Goal: Task Accomplishment & Management: Complete application form

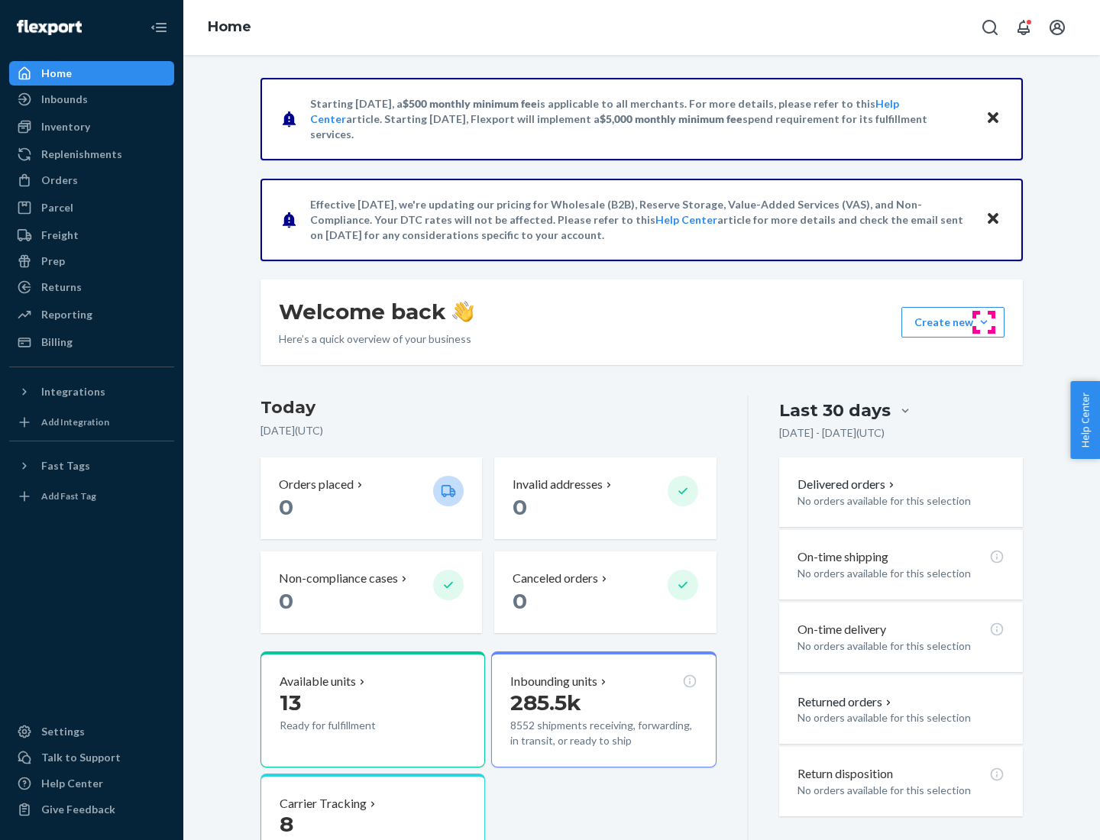
click at [984, 322] on button "Create new Create new inbound Create new order Create new product" at bounding box center [953, 322] width 103 height 31
click at [92, 99] on div "Inbounds" at bounding box center [92, 99] width 162 height 21
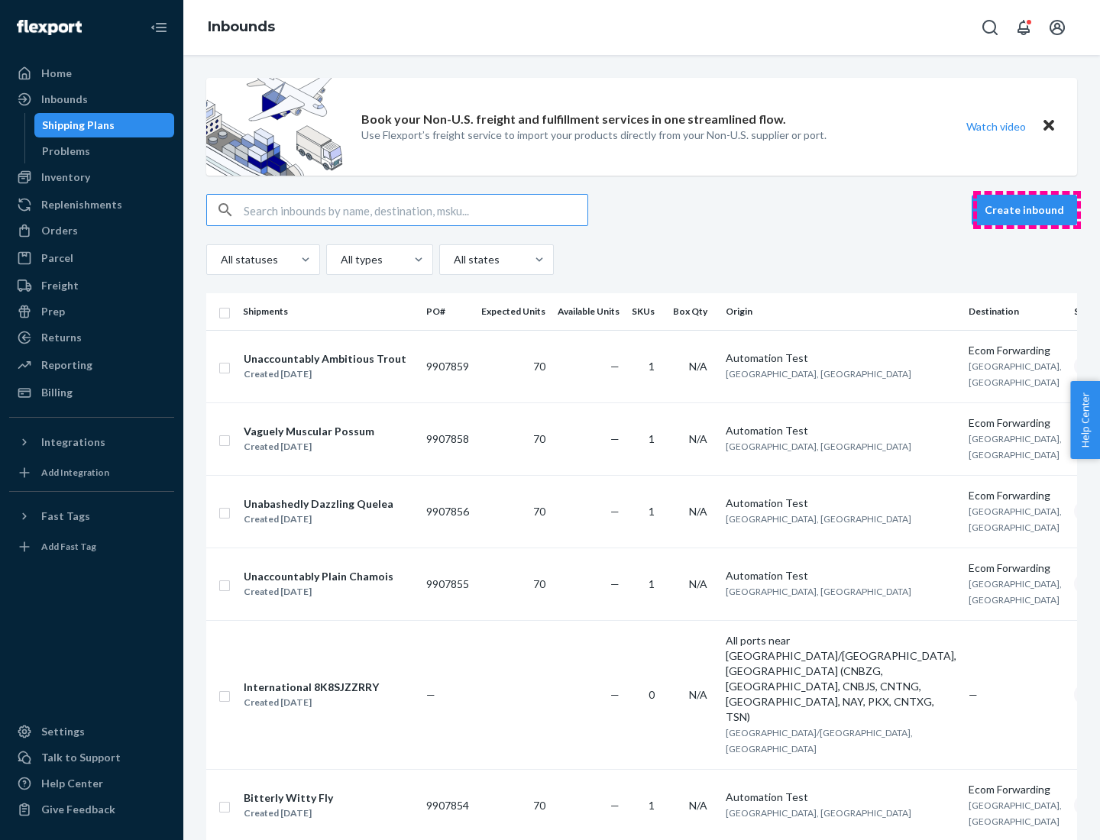
click at [1027, 210] on button "Create inbound" at bounding box center [1024, 210] width 105 height 31
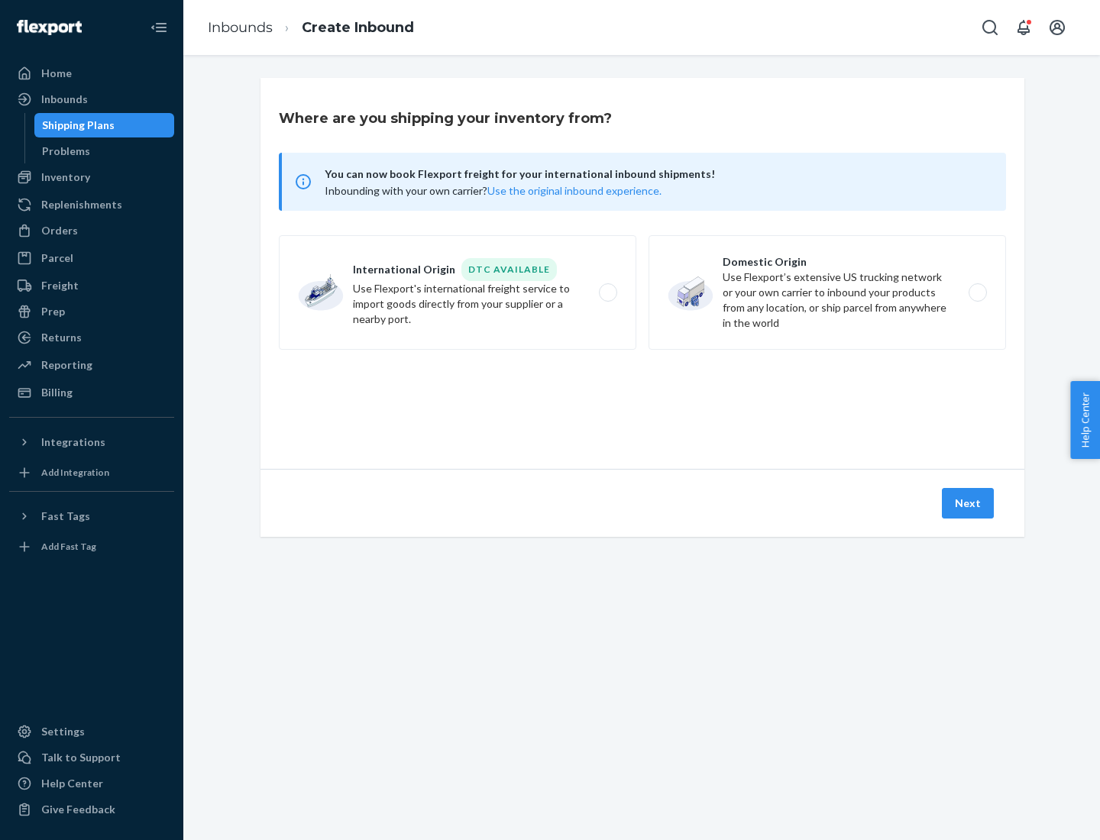
click at [828, 293] on label "Domestic Origin Use Flexport’s extensive US trucking network or your own carrie…" at bounding box center [828, 292] width 358 height 115
click at [977, 293] on input "Domestic Origin Use Flexport’s extensive US trucking network or your own carrie…" at bounding box center [982, 293] width 10 height 10
radio input "true"
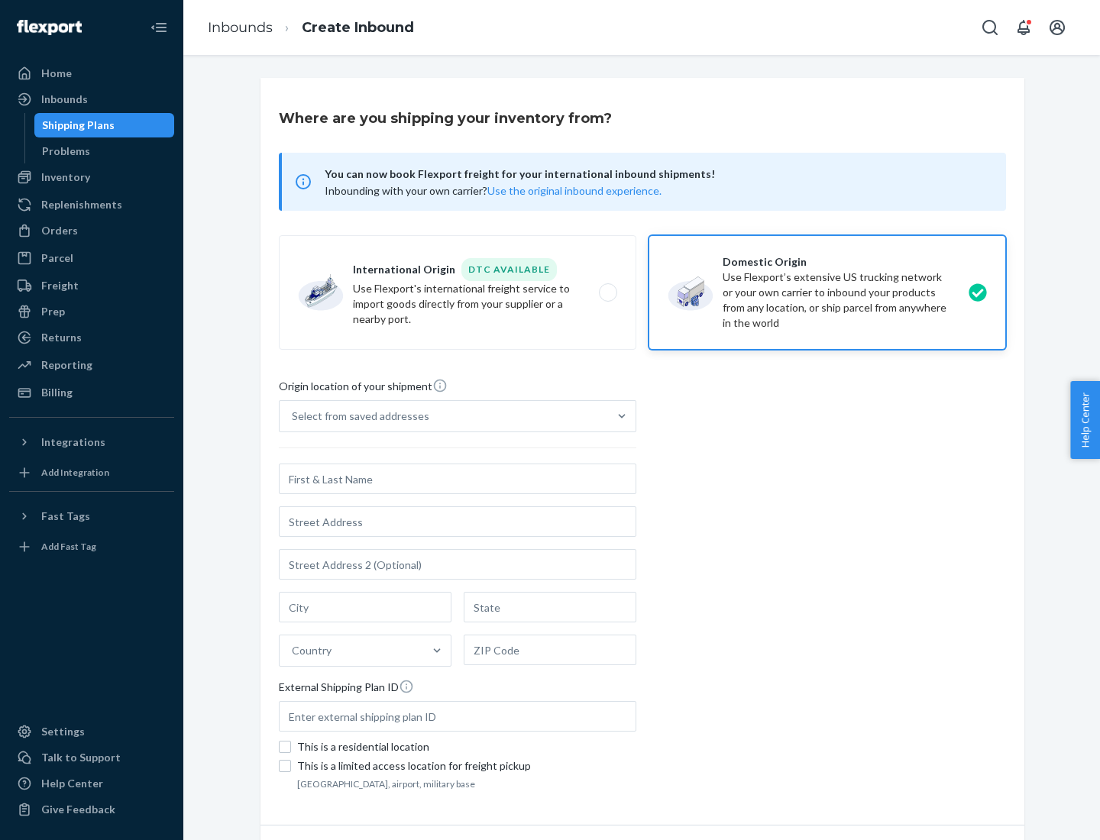
click at [444, 416] on div "Select from saved addresses" at bounding box center [444, 416] width 329 height 31
click at [293, 416] on input "Select from saved addresses" at bounding box center [293, 416] width 2 height 15
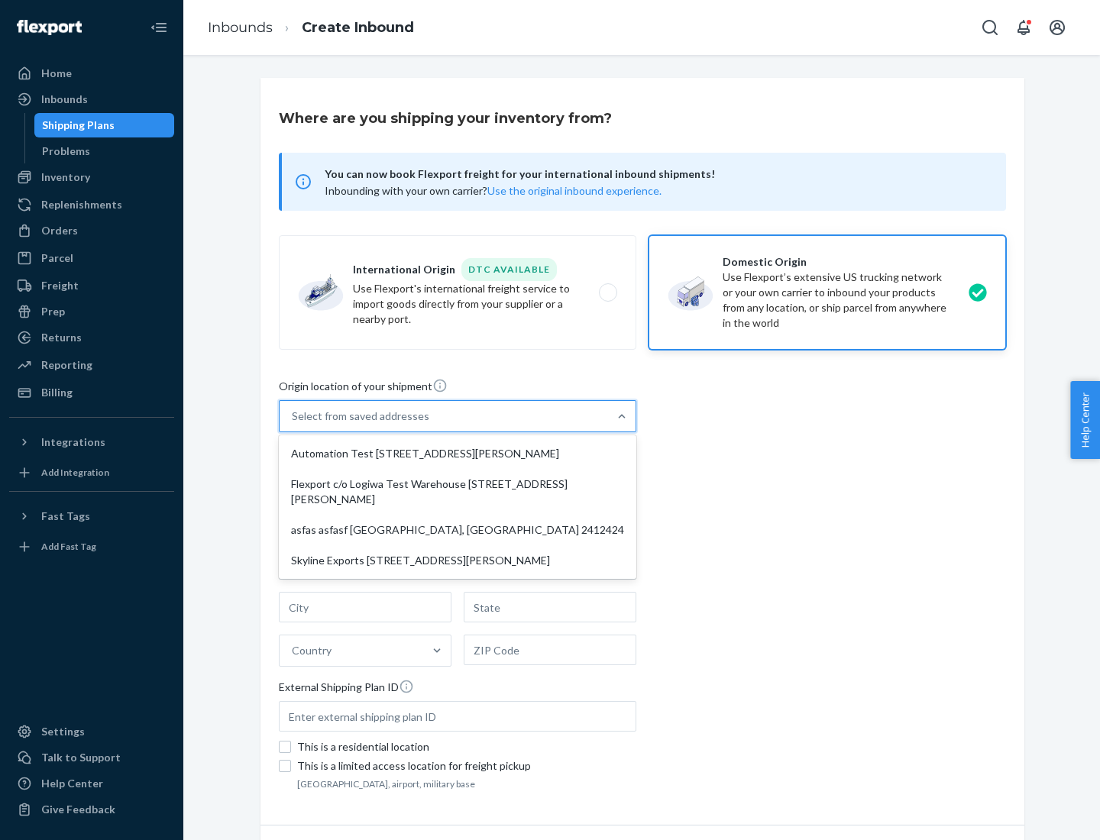
scroll to position [6, 0]
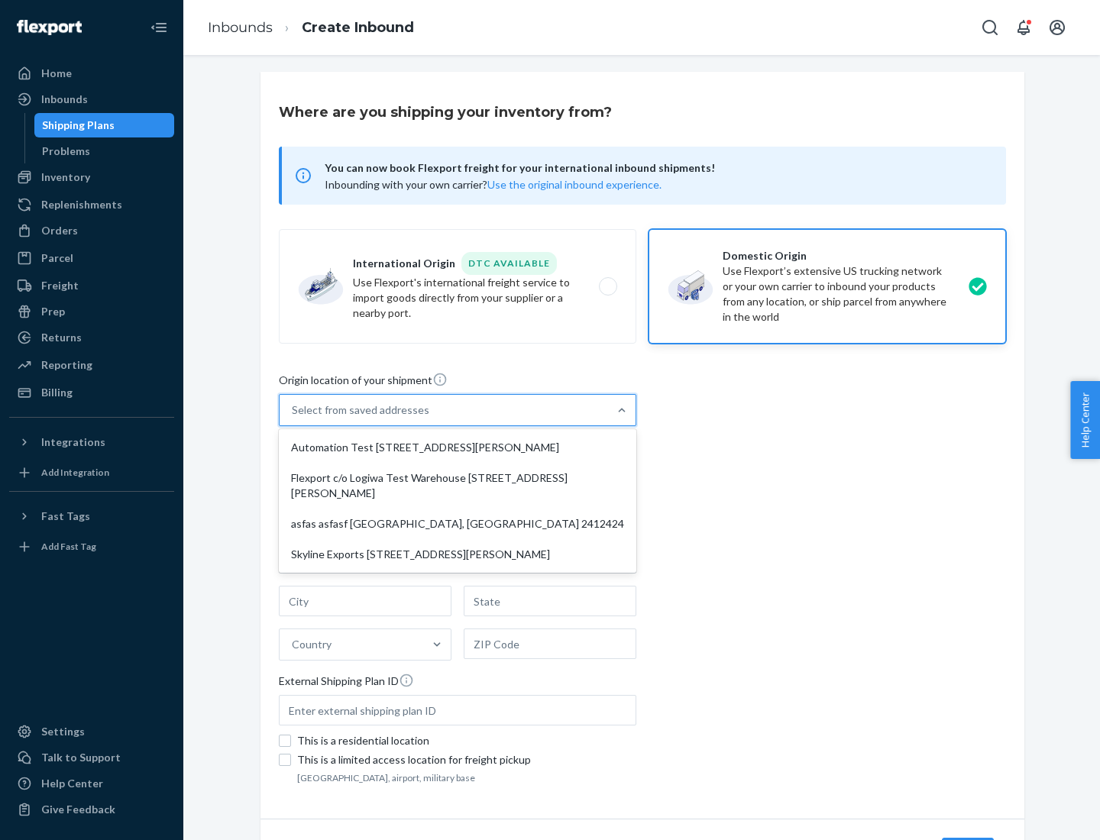
click at [458, 448] on div "Automation Test [STREET_ADDRESS][PERSON_NAME]" at bounding box center [457, 447] width 351 height 31
click at [293, 418] on input "option Automation Test [STREET_ADDRESS][PERSON_NAME] focused, 1 of 4. 4 results…" at bounding box center [293, 410] width 2 height 15
type input "Automation Test"
type input "9th Floor"
type input "[GEOGRAPHIC_DATA]"
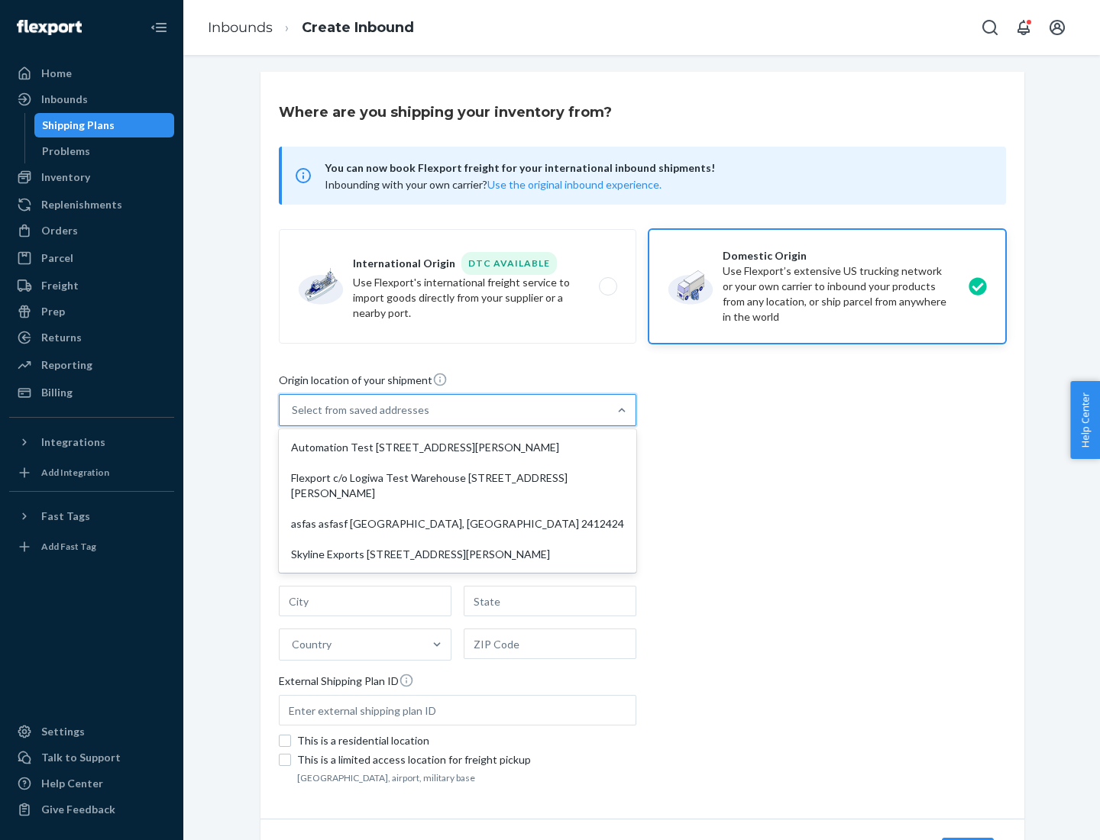
type input "CA"
type input "94104"
type input "[STREET_ADDRESS][PERSON_NAME]"
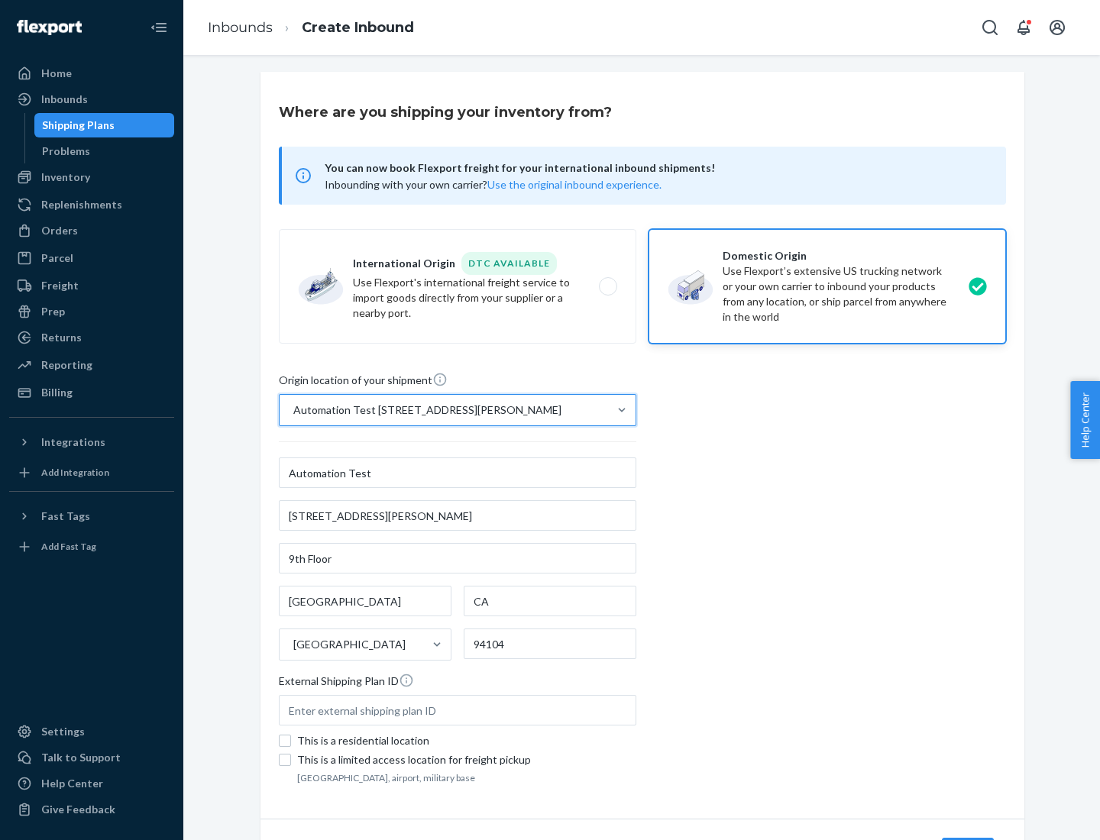
scroll to position [89, 0]
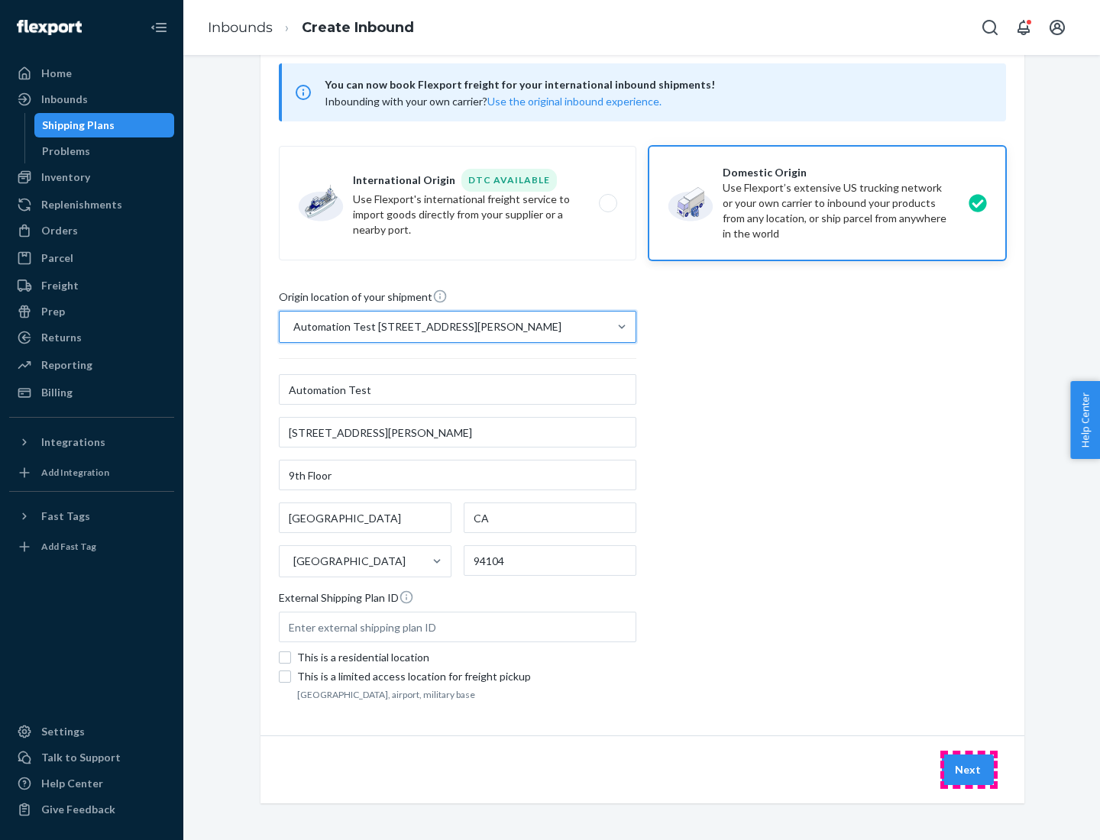
click at [969, 770] on button "Next" at bounding box center [968, 770] width 52 height 31
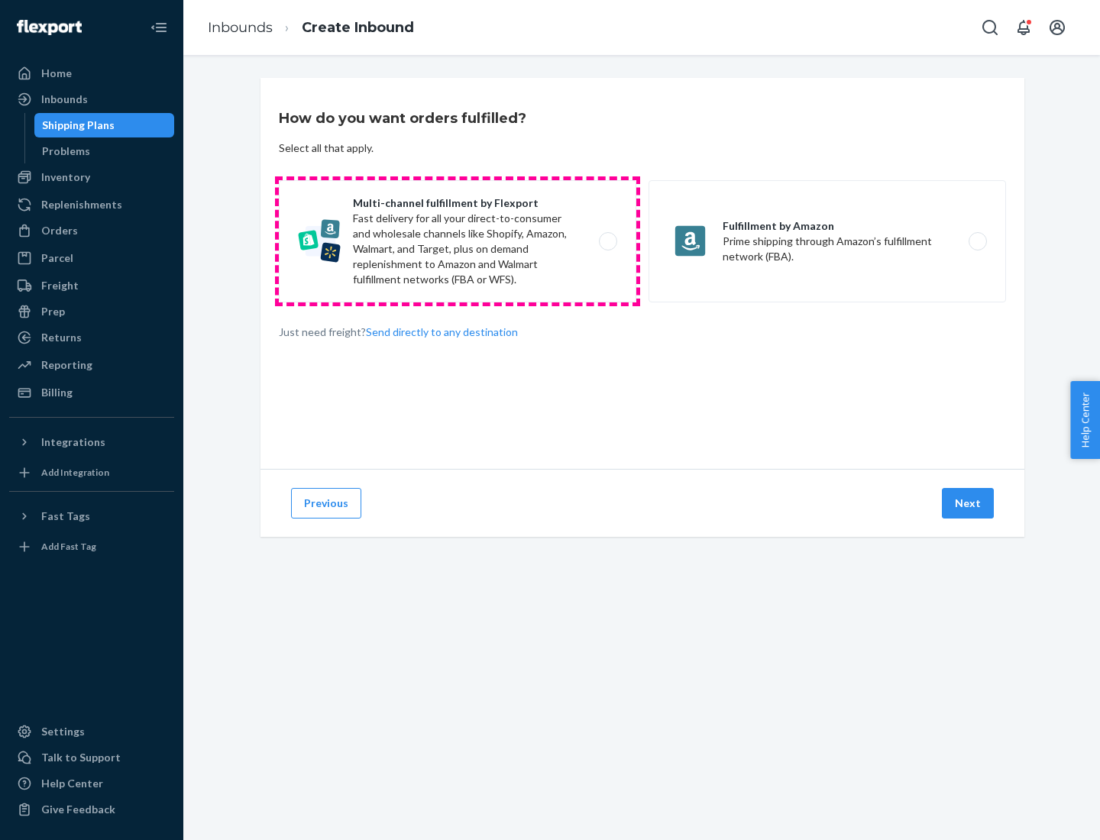
click at [458, 241] on label "Multi-channel fulfillment by Flexport Fast delivery for all your direct-to-cons…" at bounding box center [458, 241] width 358 height 122
click at [607, 241] on input "Multi-channel fulfillment by Flexport Fast delivery for all your direct-to-cons…" at bounding box center [612, 242] width 10 height 10
radio input "true"
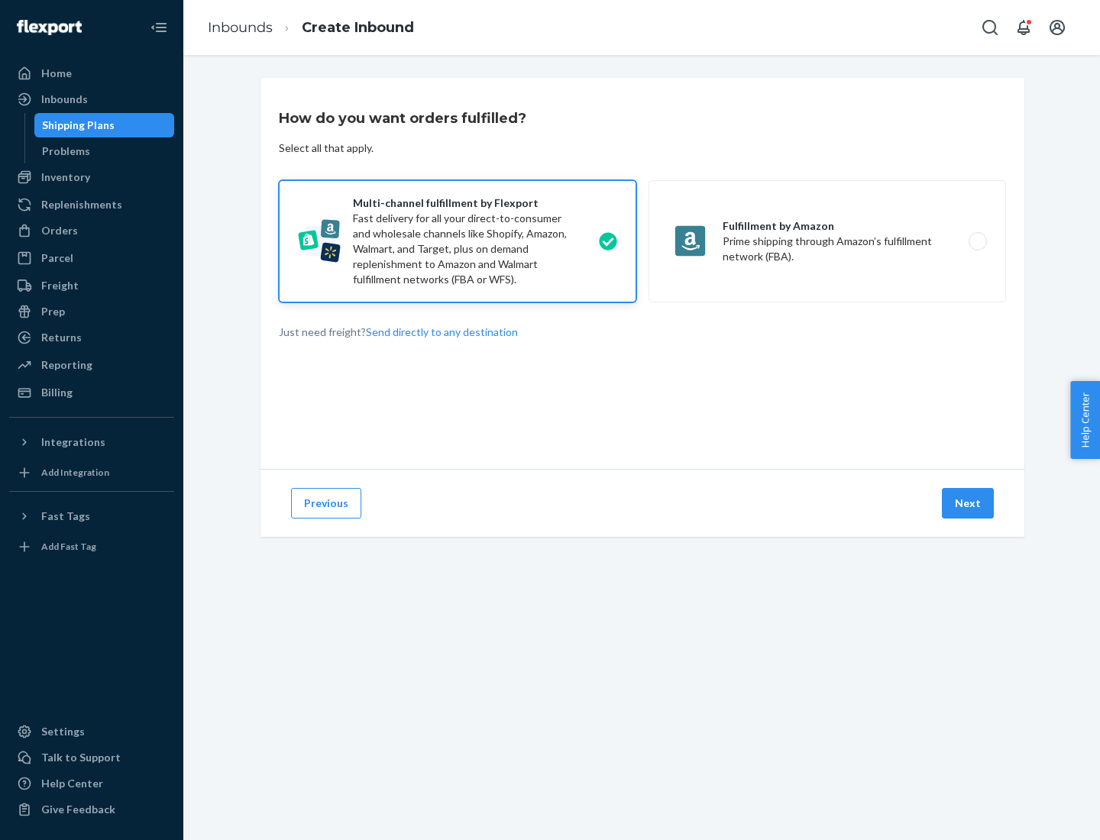
click at [969, 504] on button "Next" at bounding box center [968, 503] width 52 height 31
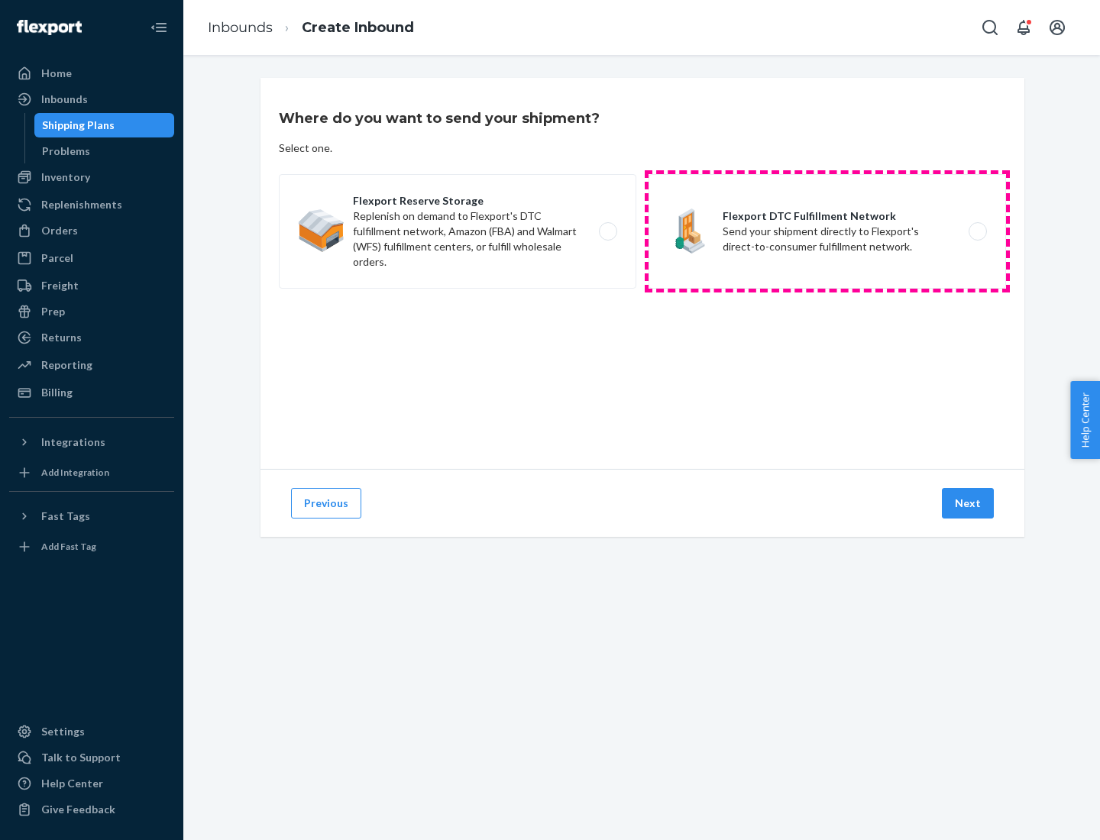
click at [828, 232] on label "Flexport DTC Fulfillment Network Send your shipment directly to Flexport's dire…" at bounding box center [828, 231] width 358 height 115
click at [977, 232] on input "Flexport DTC Fulfillment Network Send your shipment directly to Flexport's dire…" at bounding box center [982, 232] width 10 height 10
radio input "true"
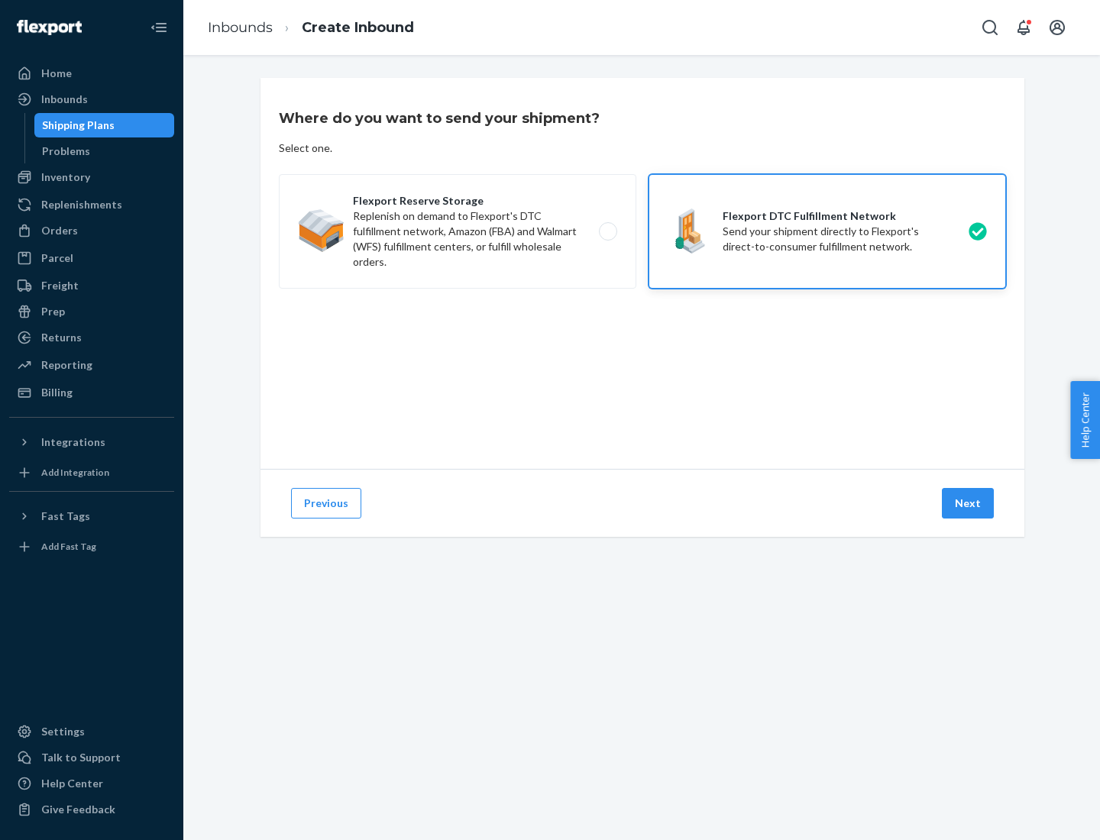
click at [969, 504] on button "Next" at bounding box center [968, 503] width 52 height 31
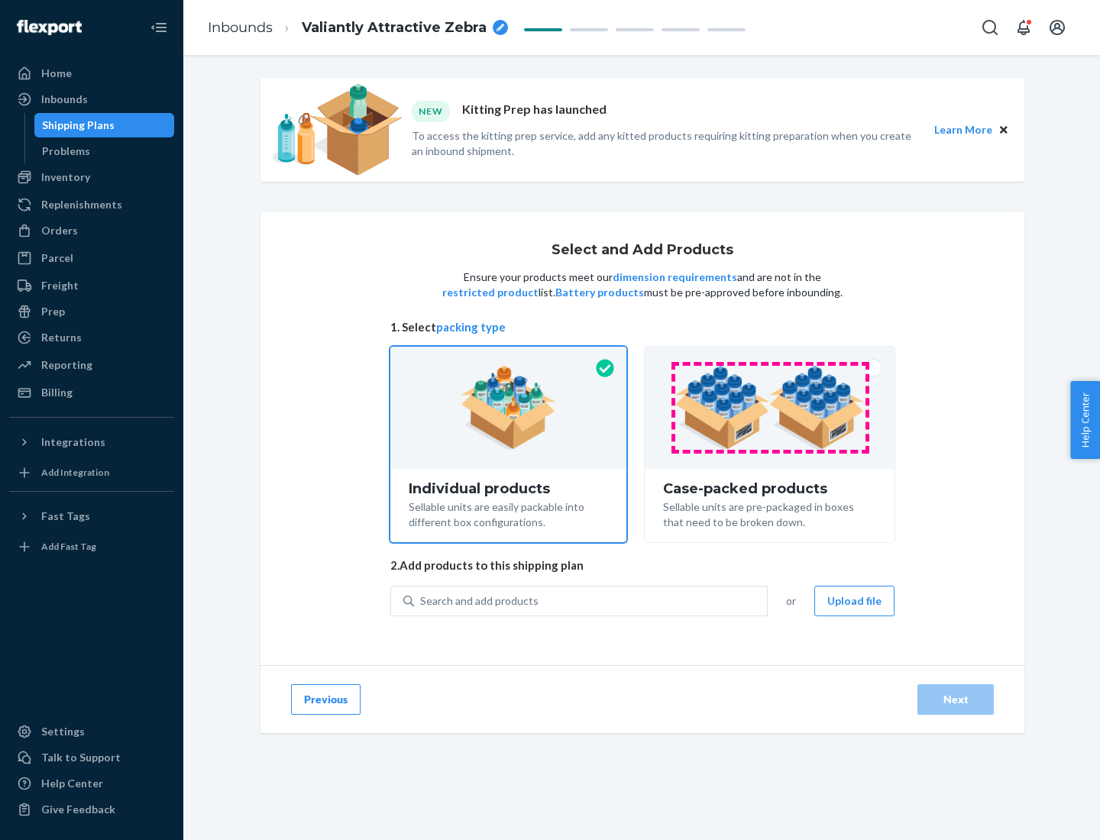
click at [770, 408] on img at bounding box center [770, 408] width 190 height 84
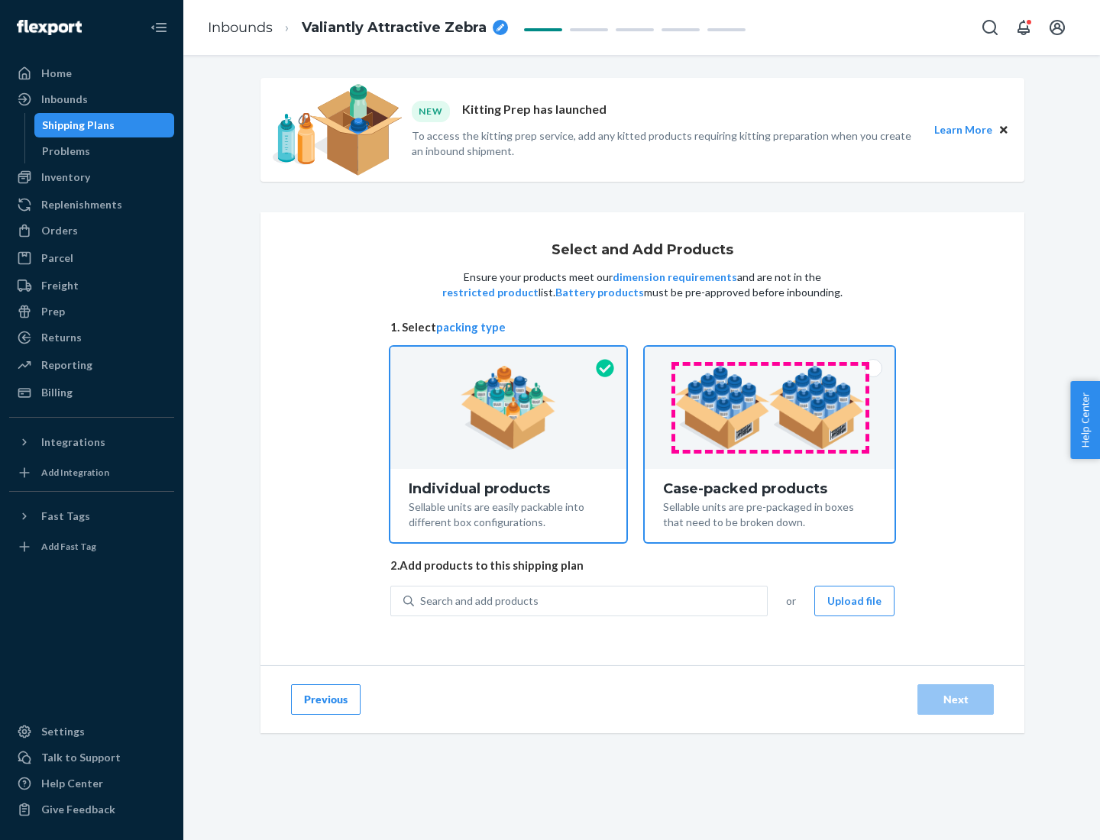
click at [770, 357] on input "Case-packed products Sellable units are pre-packaged in boxes that need to be b…" at bounding box center [770, 352] width 10 height 10
radio input "true"
radio input "false"
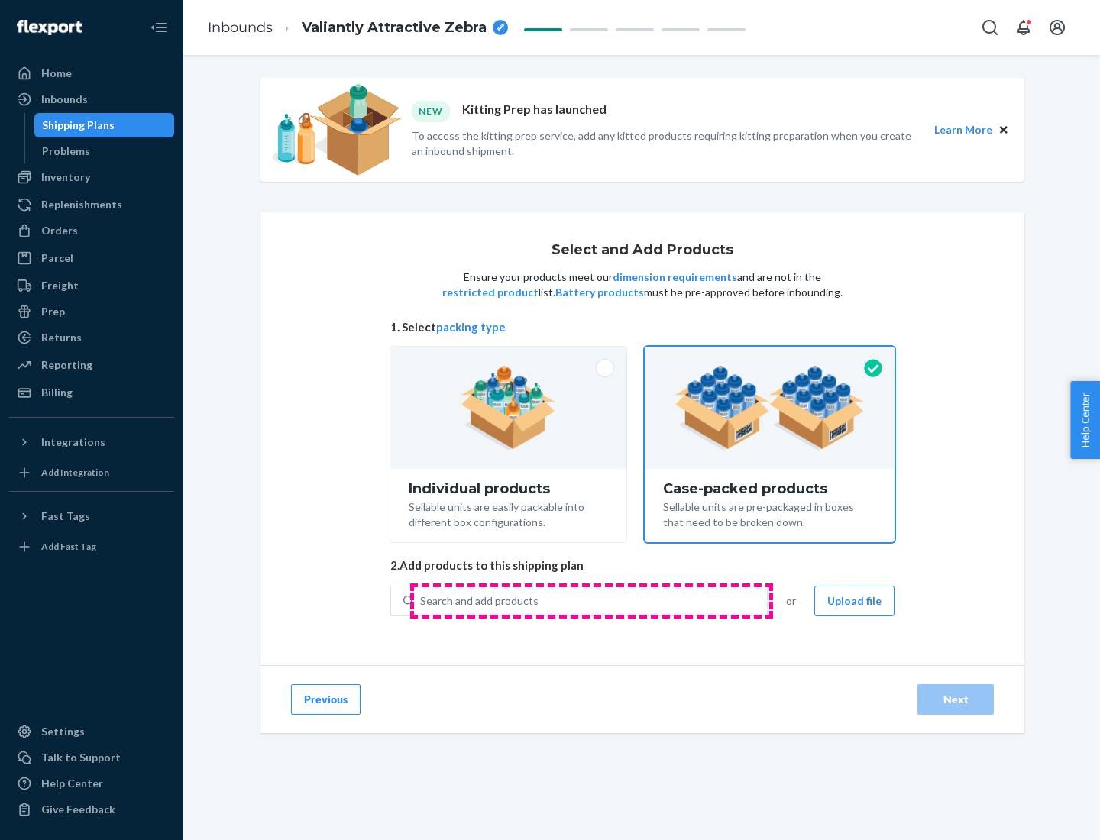
click at [591, 601] on div "Search and add products" at bounding box center [590, 602] width 353 height 28
click at [422, 601] on input "Search and add products" at bounding box center [421, 601] width 2 height 15
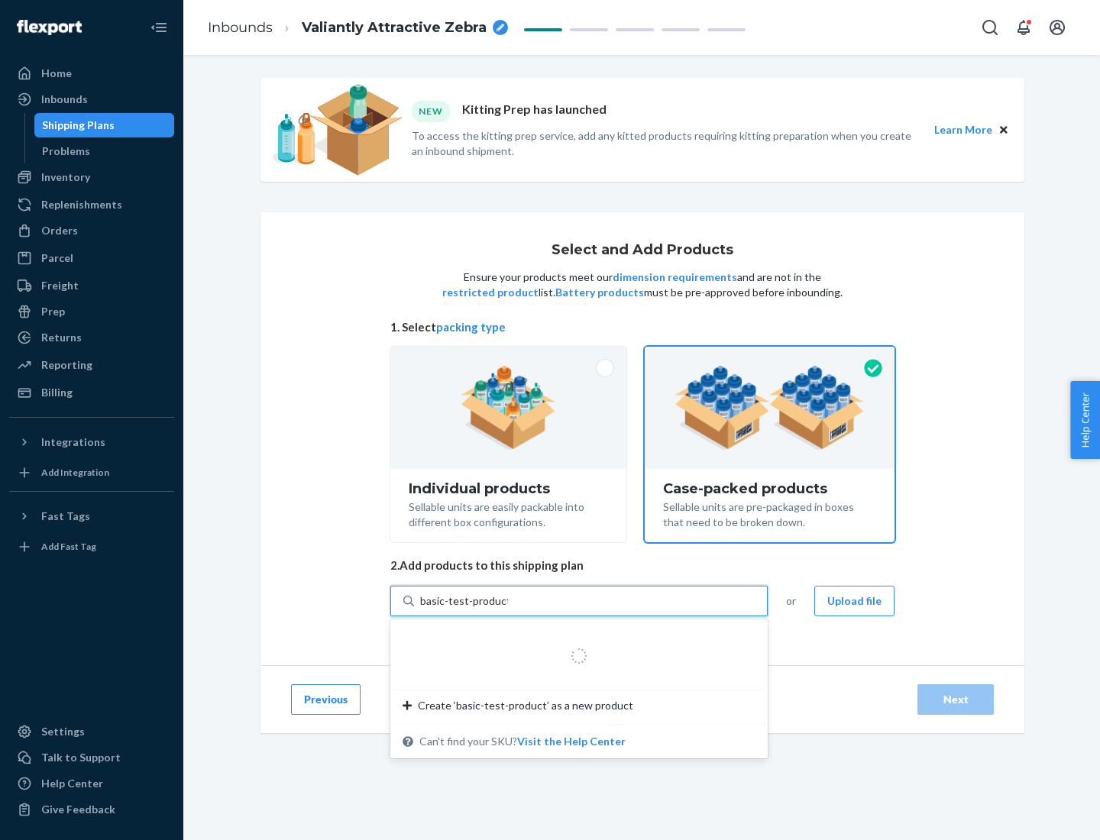
type input "basic-test-product-1"
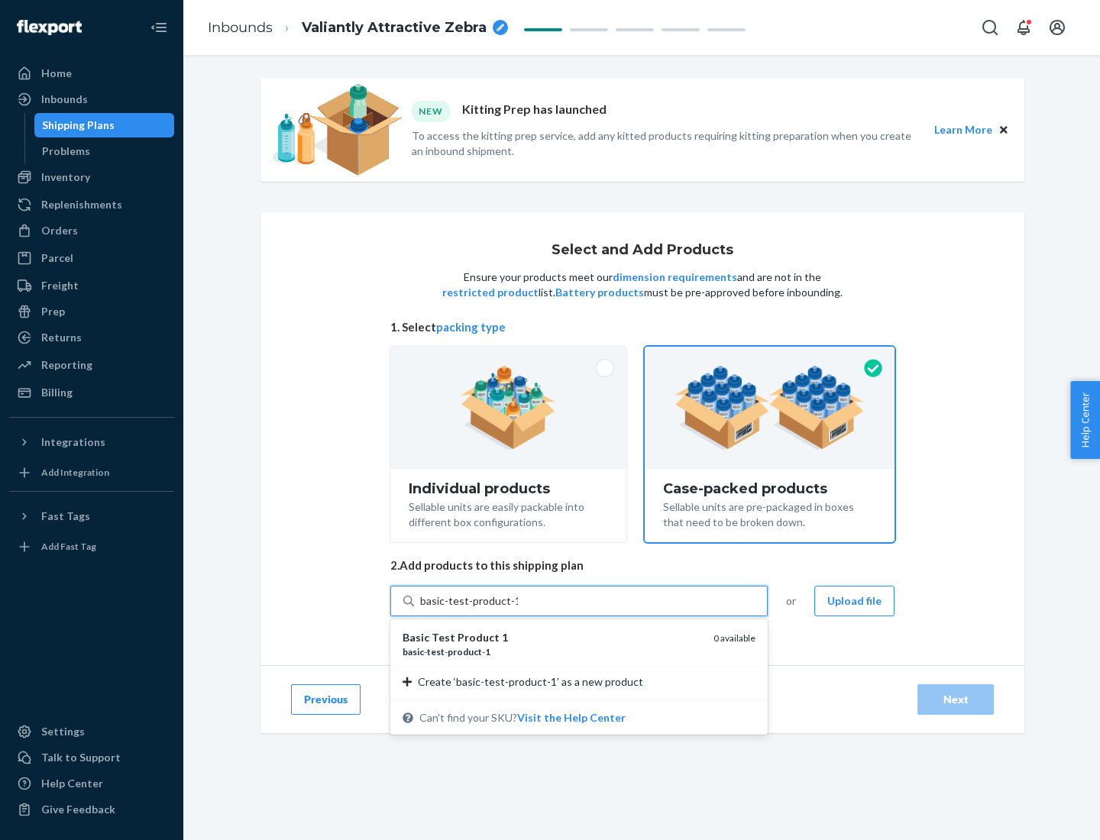
click at [552, 652] on div "basic - test - product - 1" at bounding box center [552, 652] width 299 height 13
click at [518, 609] on input "basic-test-product-1" at bounding box center [469, 601] width 98 height 15
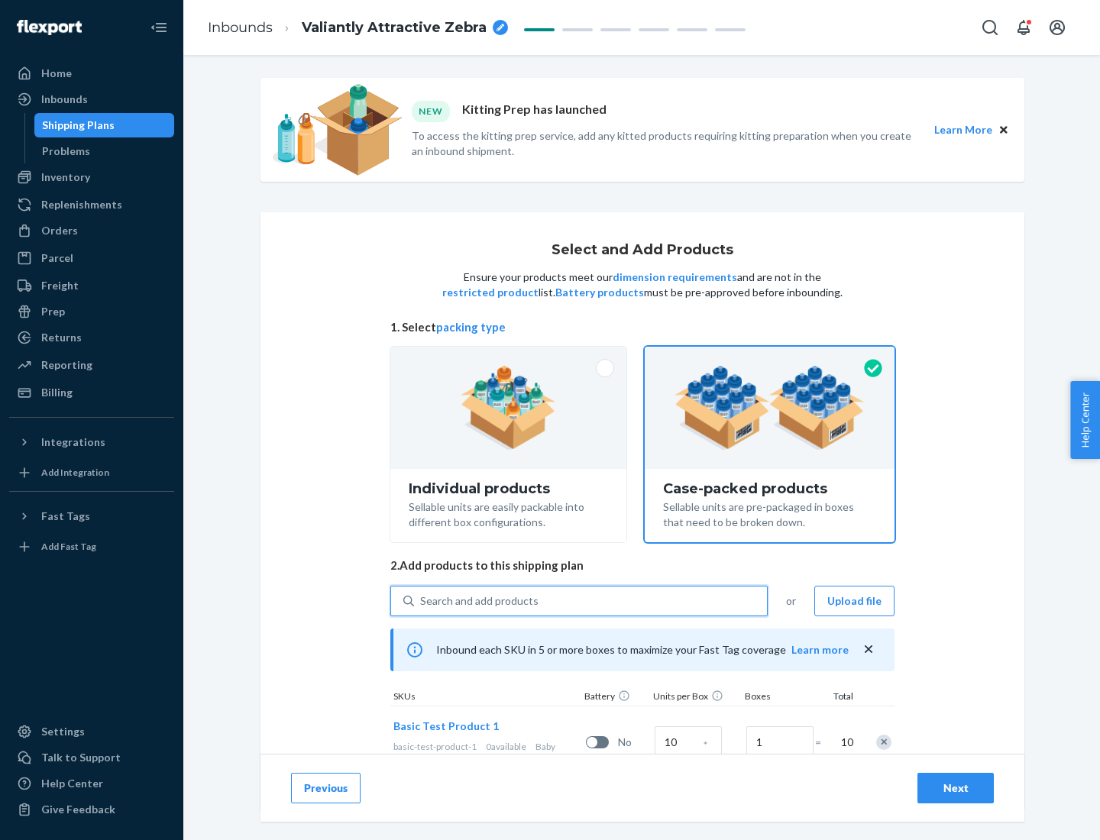
scroll to position [55, 0]
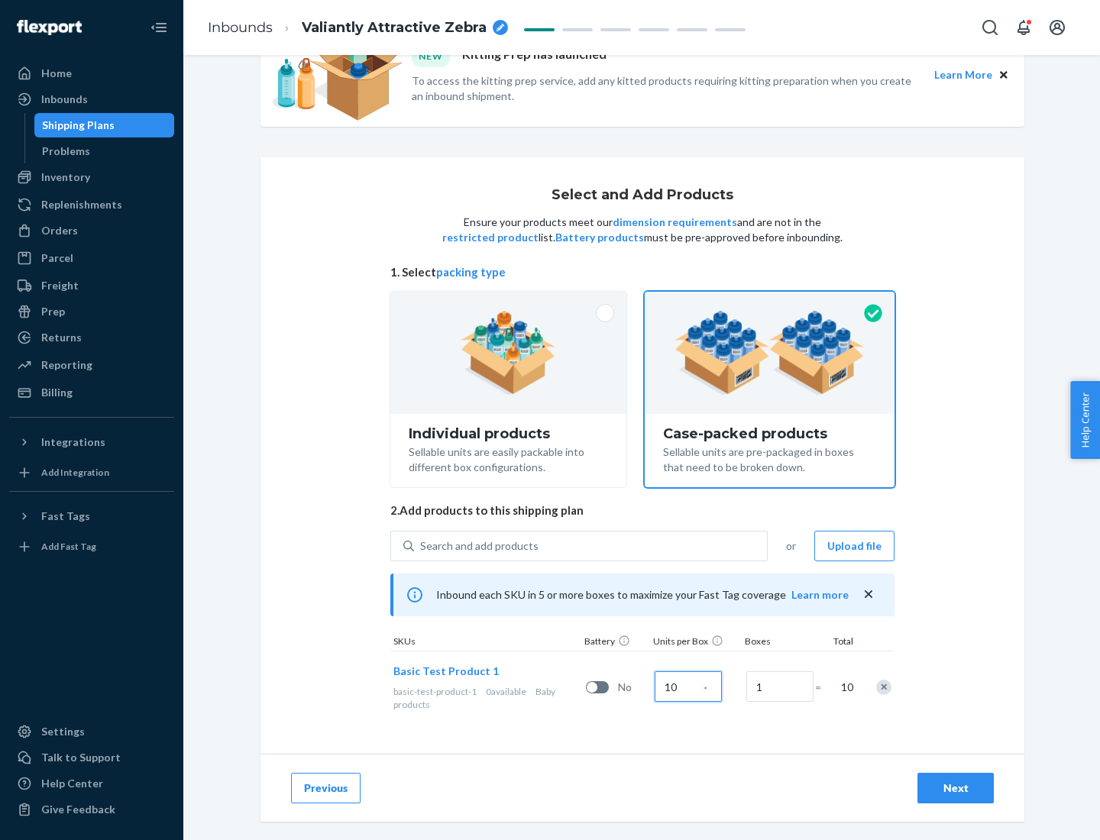
type input "10"
type input "7"
click at [956, 789] on div "Next" at bounding box center [956, 788] width 50 height 15
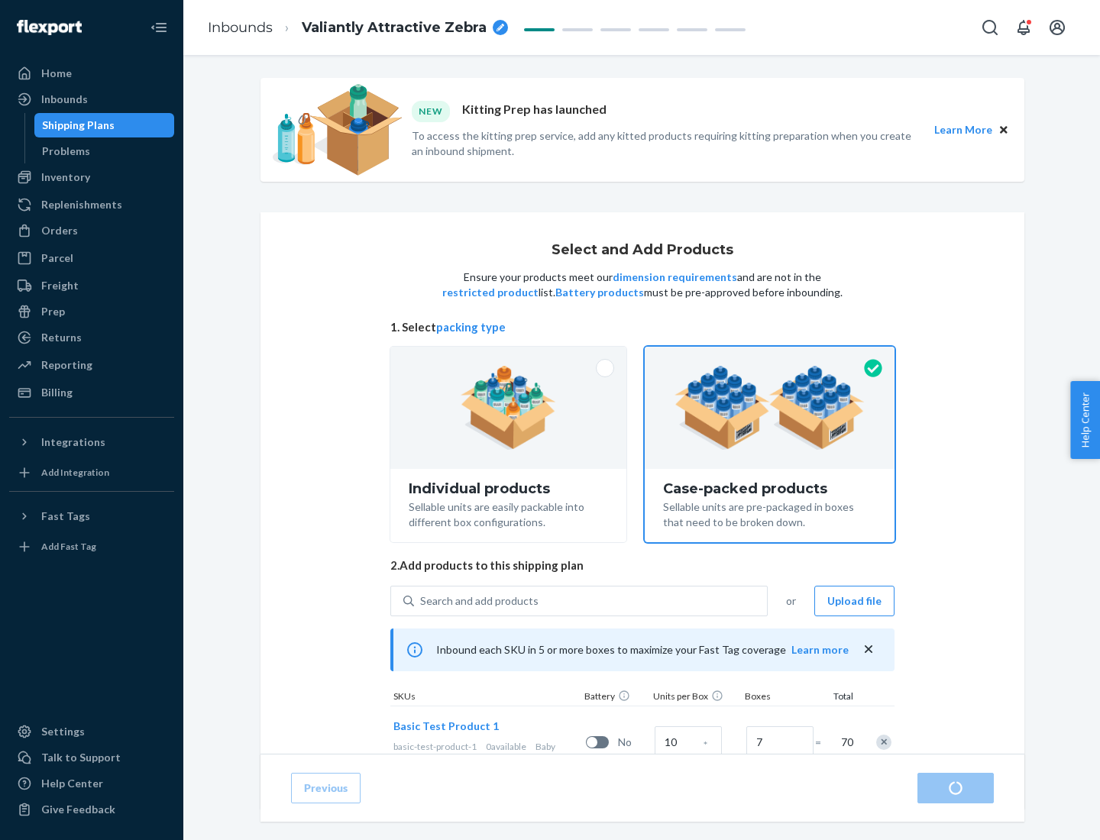
radio input "true"
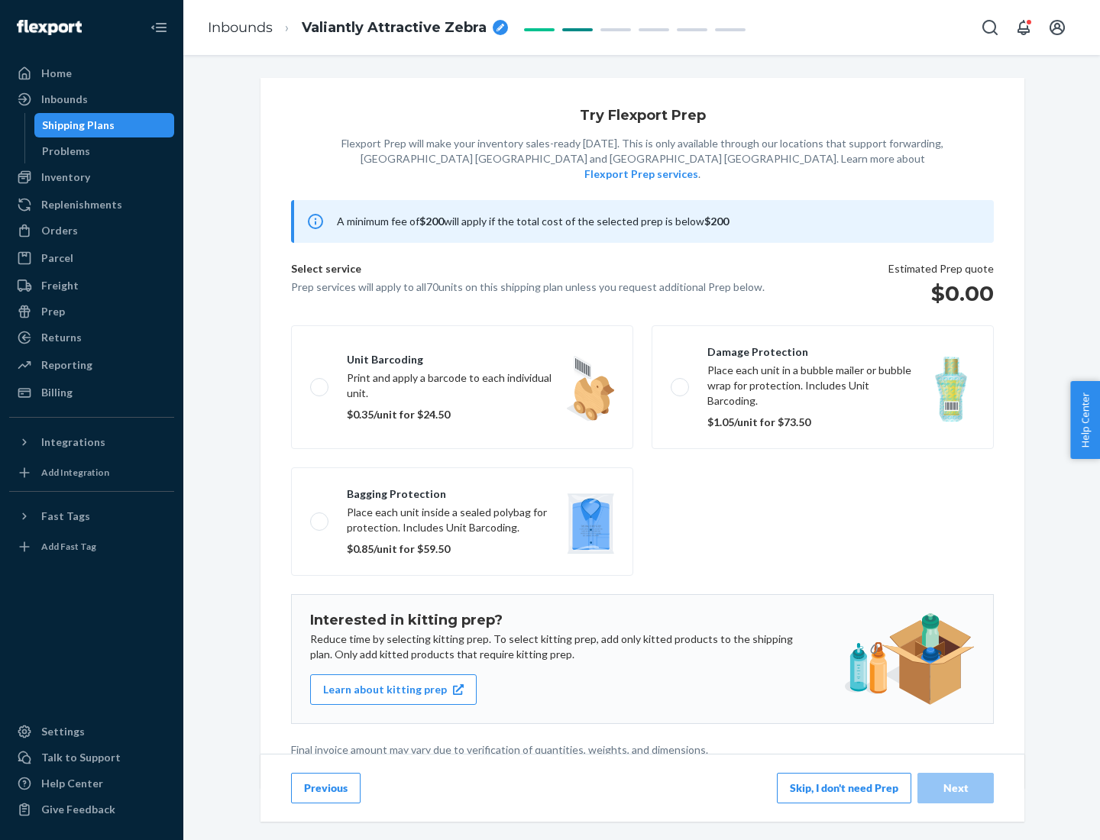
scroll to position [4, 0]
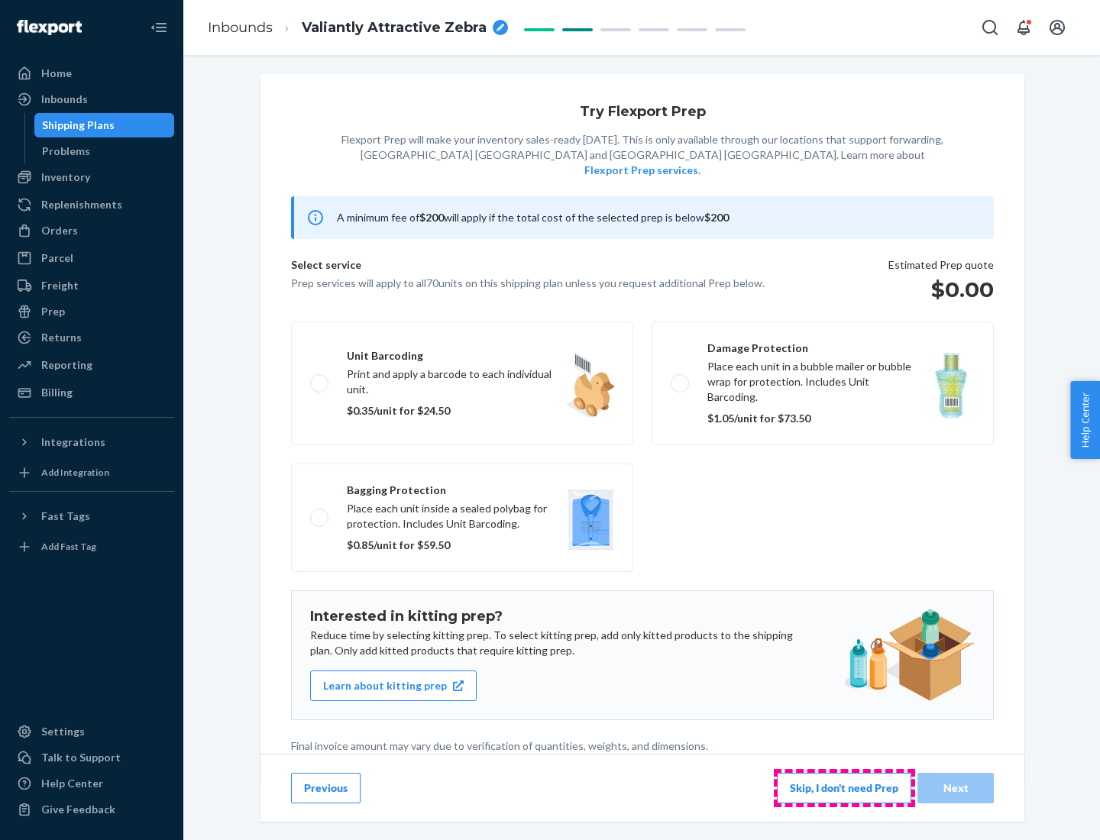
click at [844, 788] on button "Skip, I don't need Prep" at bounding box center [844, 788] width 134 height 31
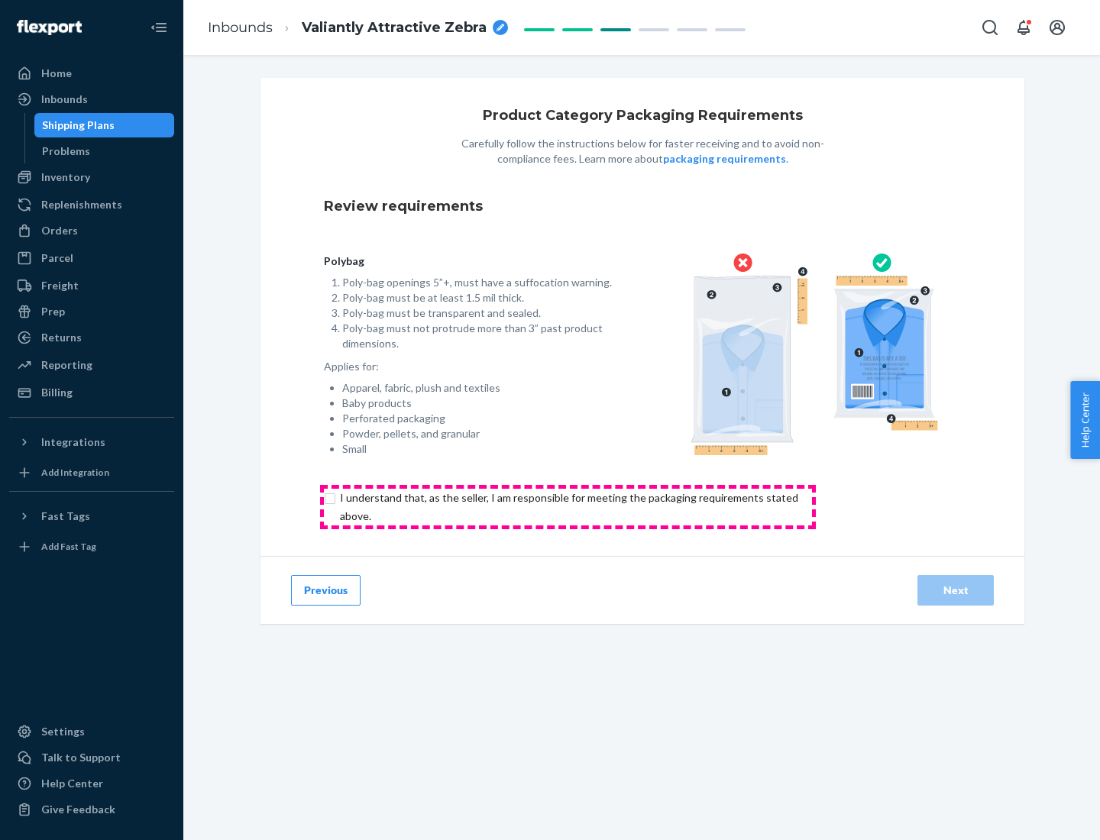
click at [568, 507] on input "checkbox" at bounding box center [578, 507] width 508 height 37
checkbox input "true"
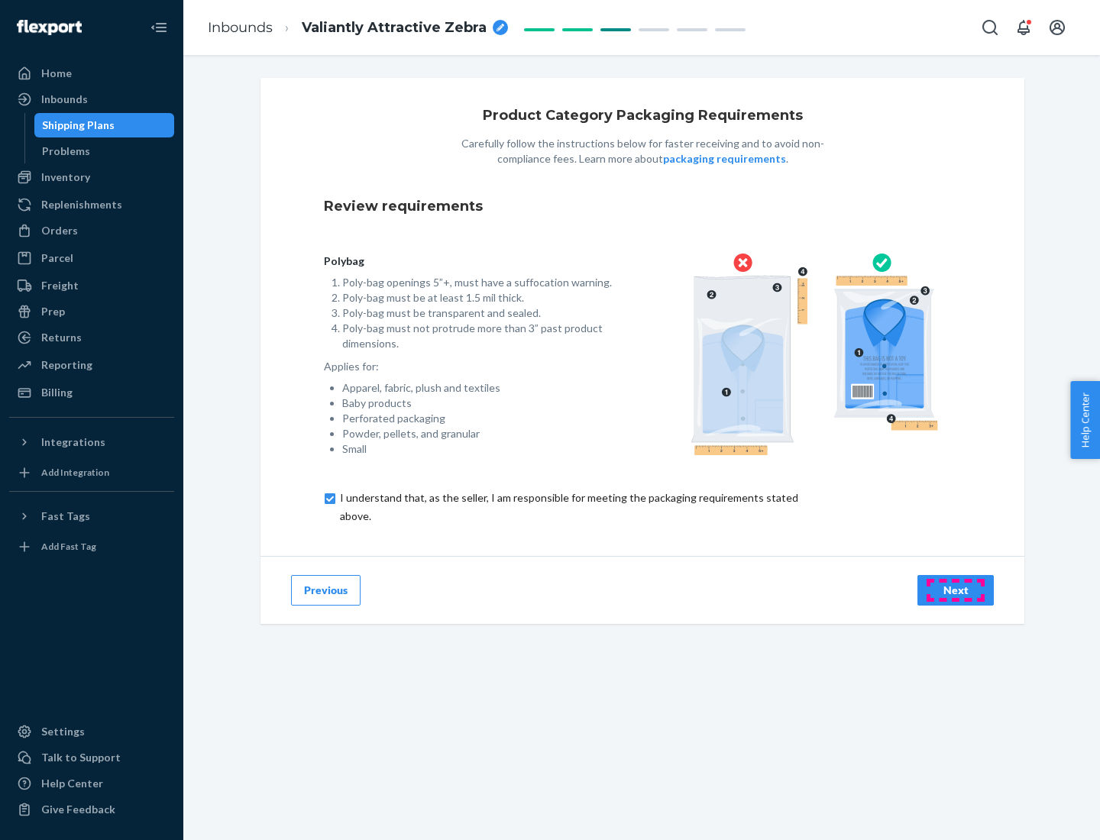
click at [956, 590] on div "Next" at bounding box center [956, 590] width 50 height 15
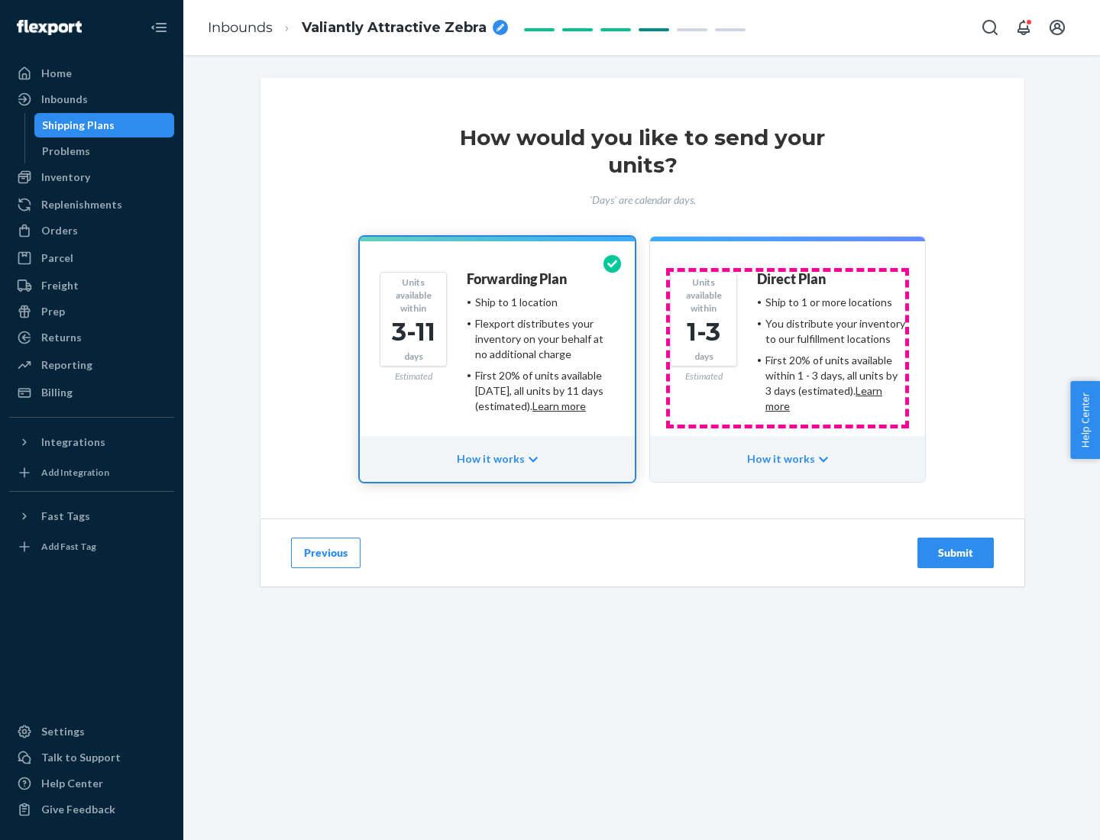
click at [788, 348] on ul "Ship to 1 or more locations You distribute your inventory to our fulfillment lo…" at bounding box center [831, 354] width 148 height 119
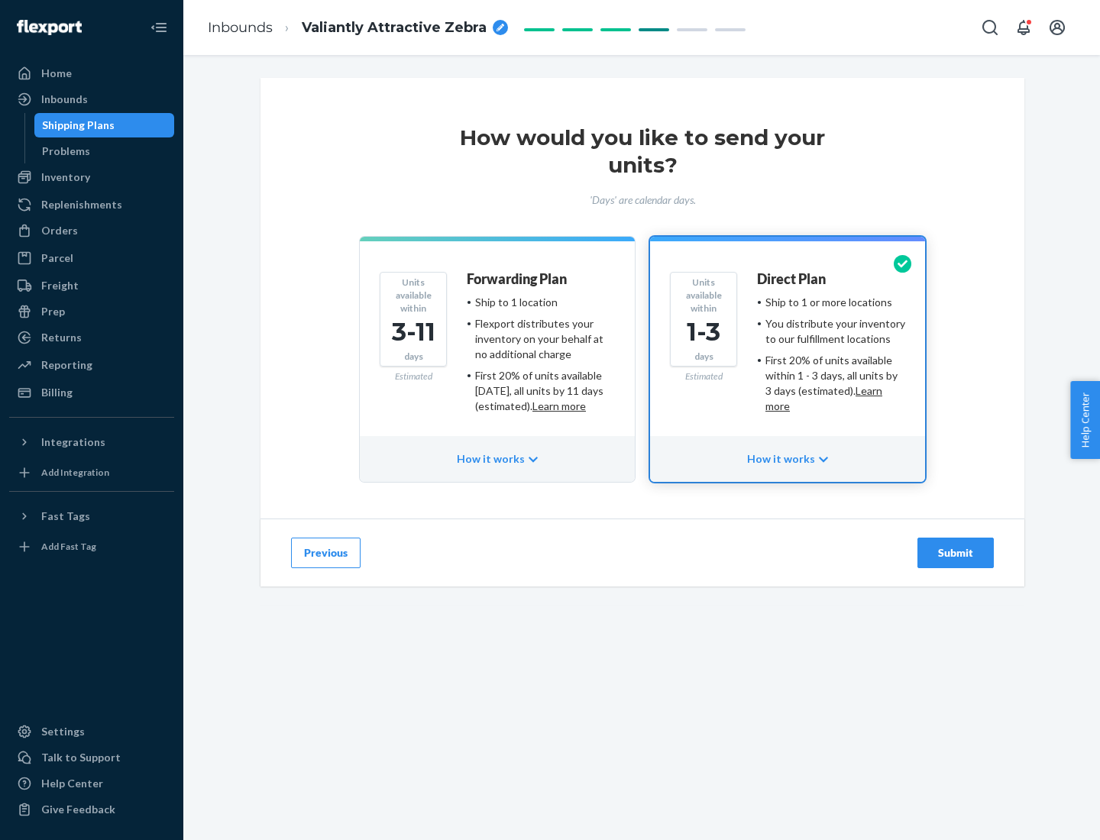
click at [956, 553] on div "Submit" at bounding box center [956, 553] width 50 height 15
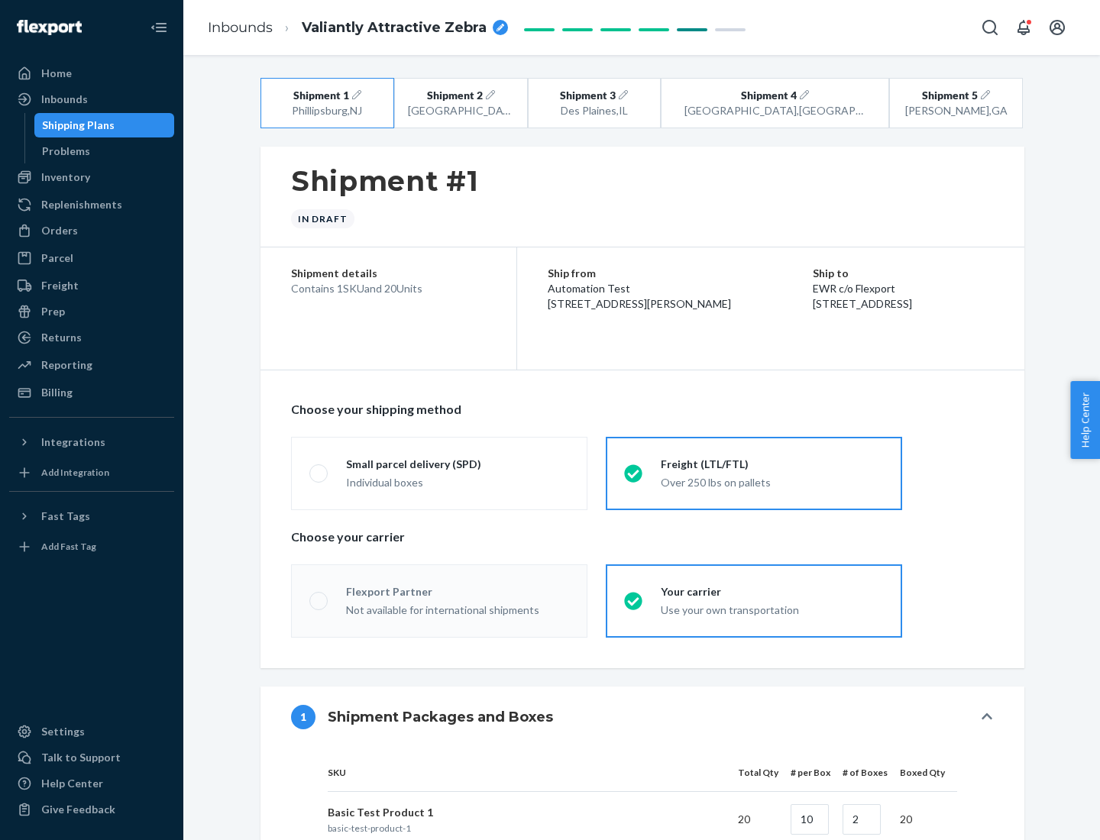
radio input "true"
radio input "false"
radio input "true"
radio input "false"
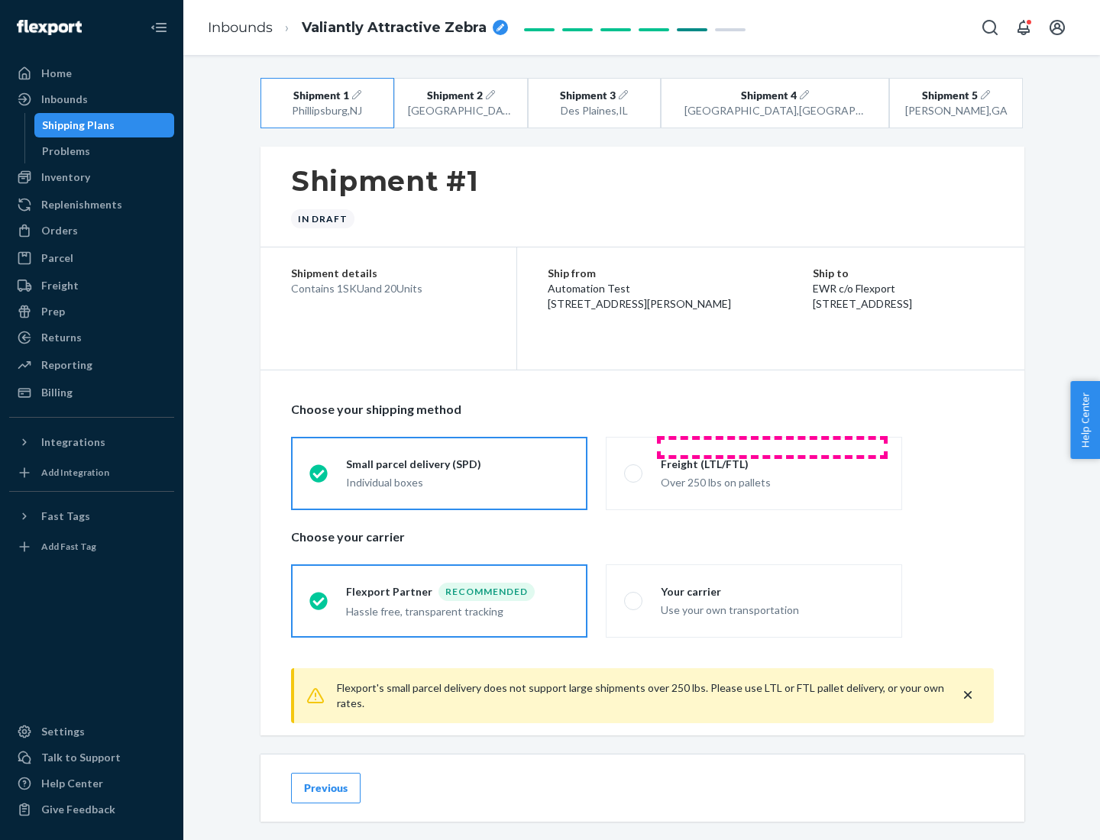
scroll to position [17, 0]
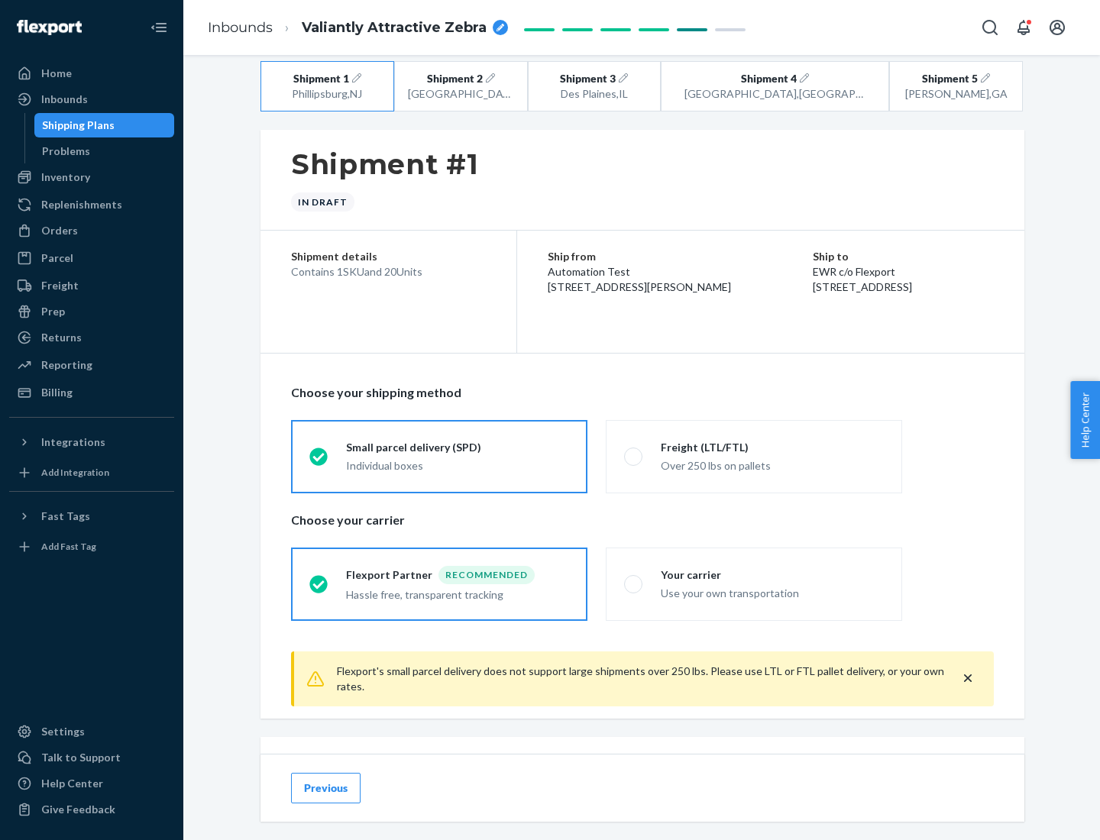
click at [772, 447] on div "Freight (LTL/FTL)" at bounding box center [772, 447] width 223 height 15
click at [634, 452] on input "Freight (LTL/FTL) Over 250 lbs on pallets" at bounding box center [629, 457] width 10 height 10
radio input "true"
radio input "false"
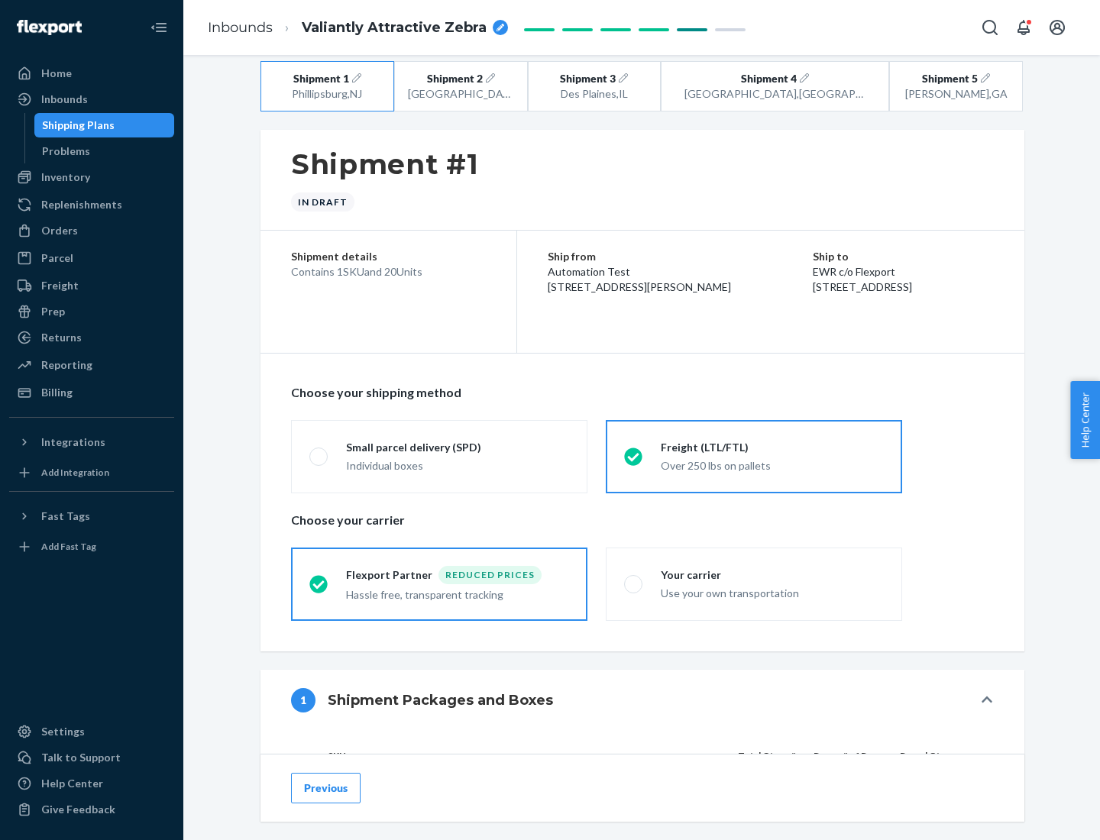
scroll to position [144, 0]
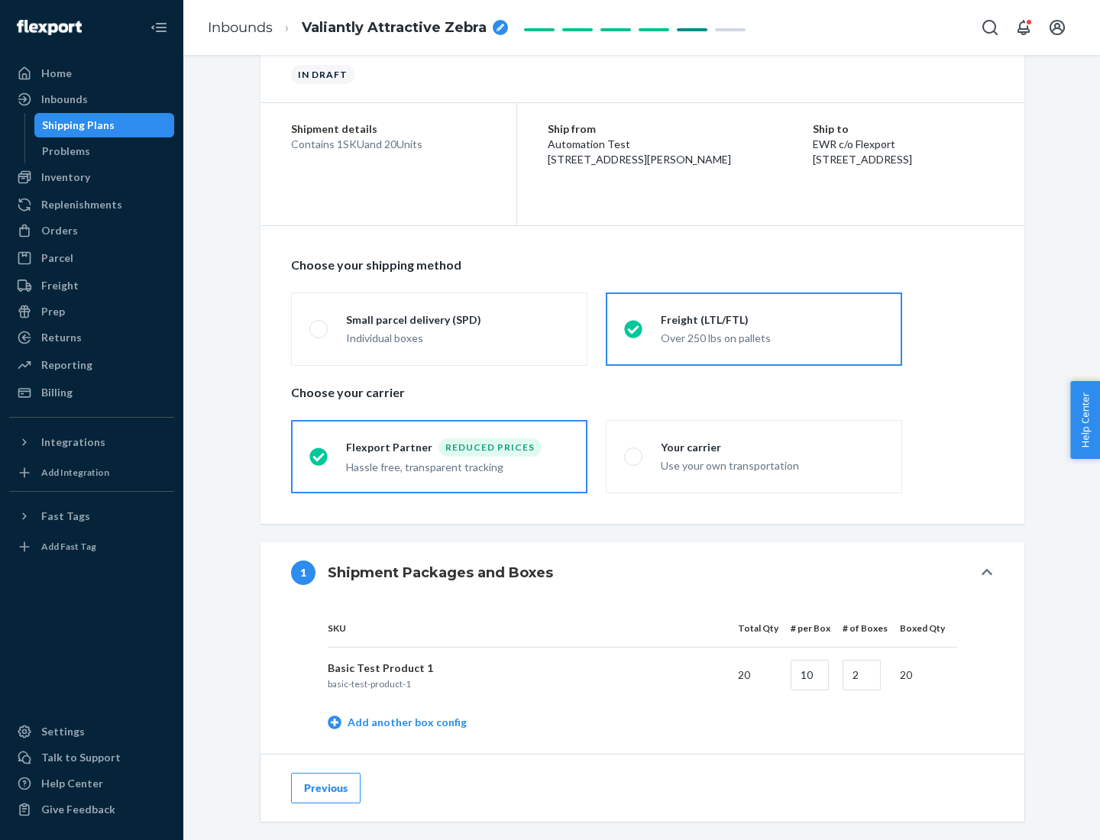
click at [772, 447] on div "Your carrier" at bounding box center [772, 447] width 223 height 15
click at [634, 452] on input "Your carrier Use your own transportation" at bounding box center [629, 457] width 10 height 10
radio input "true"
radio input "false"
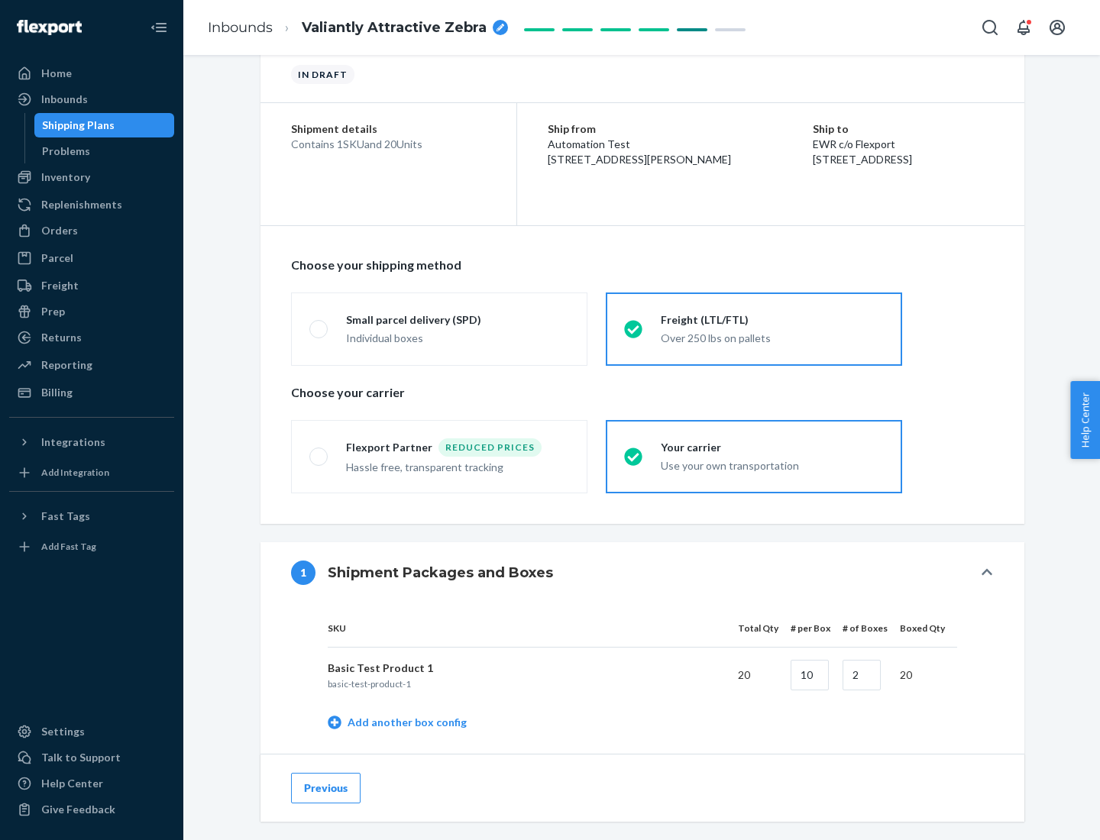
scroll to position [483, 0]
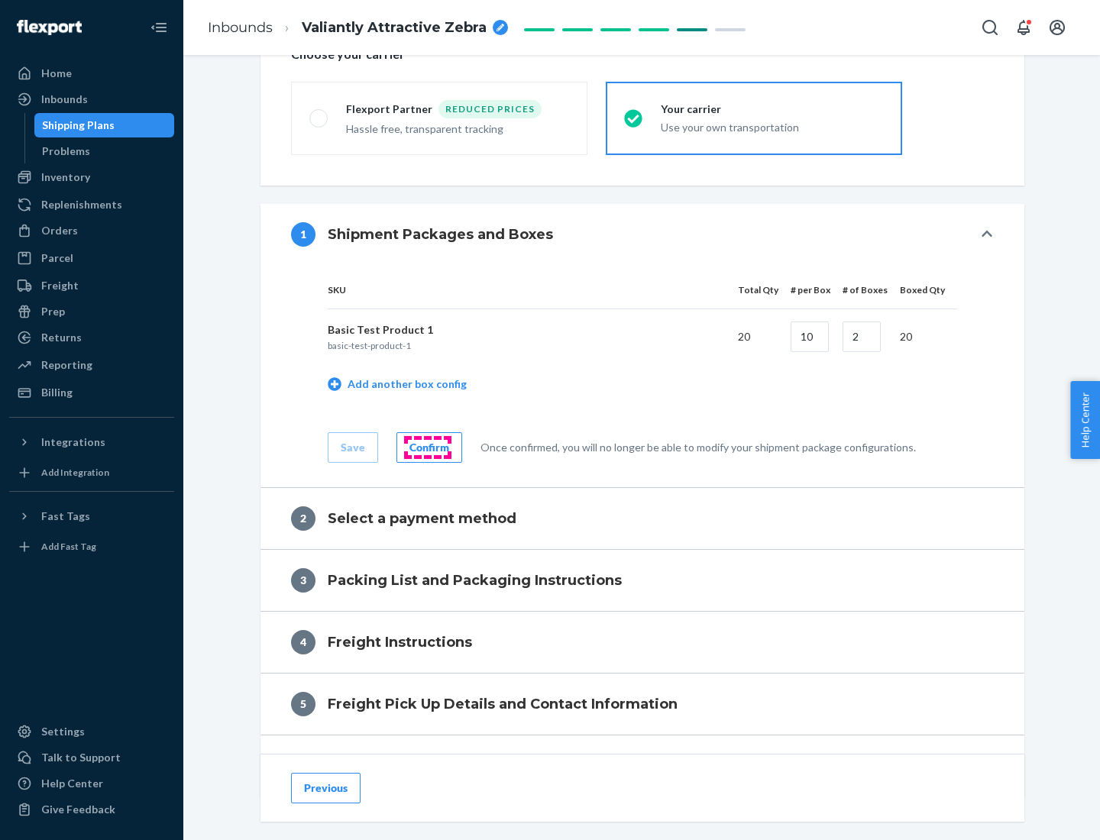
click at [427, 447] on div "Confirm" at bounding box center [430, 447] width 40 height 15
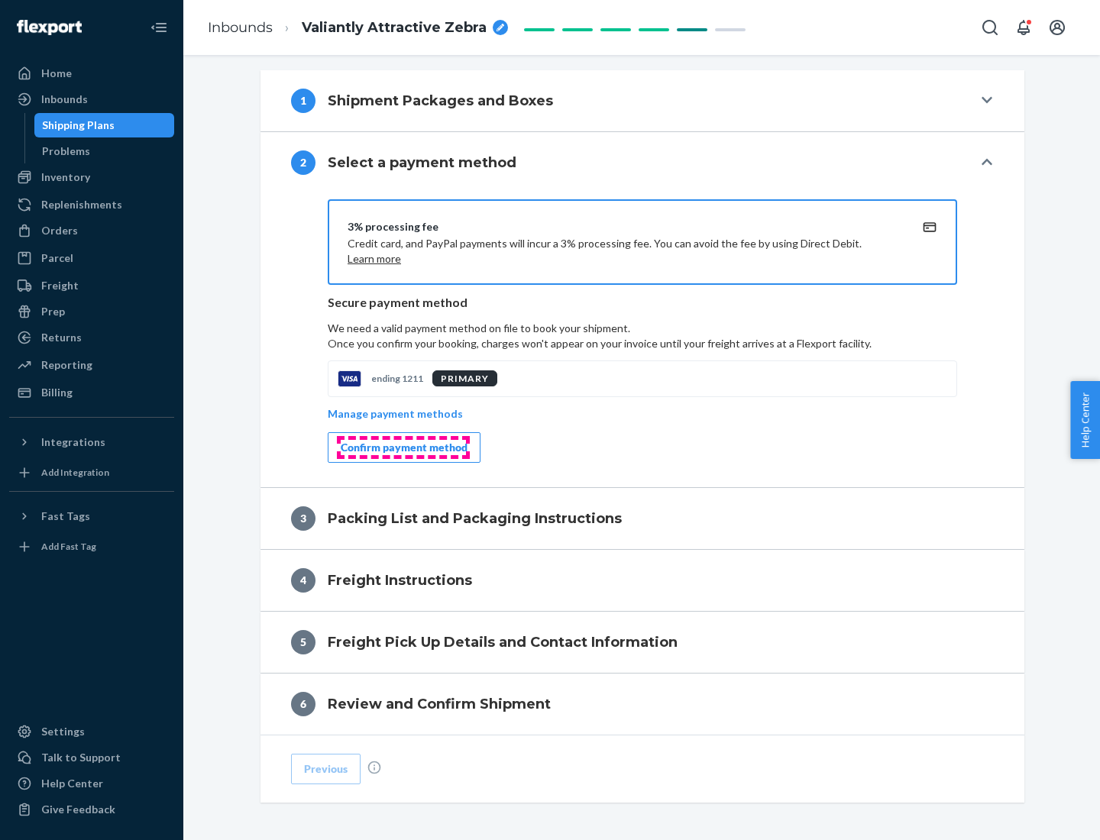
click at [403, 448] on div "Confirm payment method" at bounding box center [404, 447] width 127 height 15
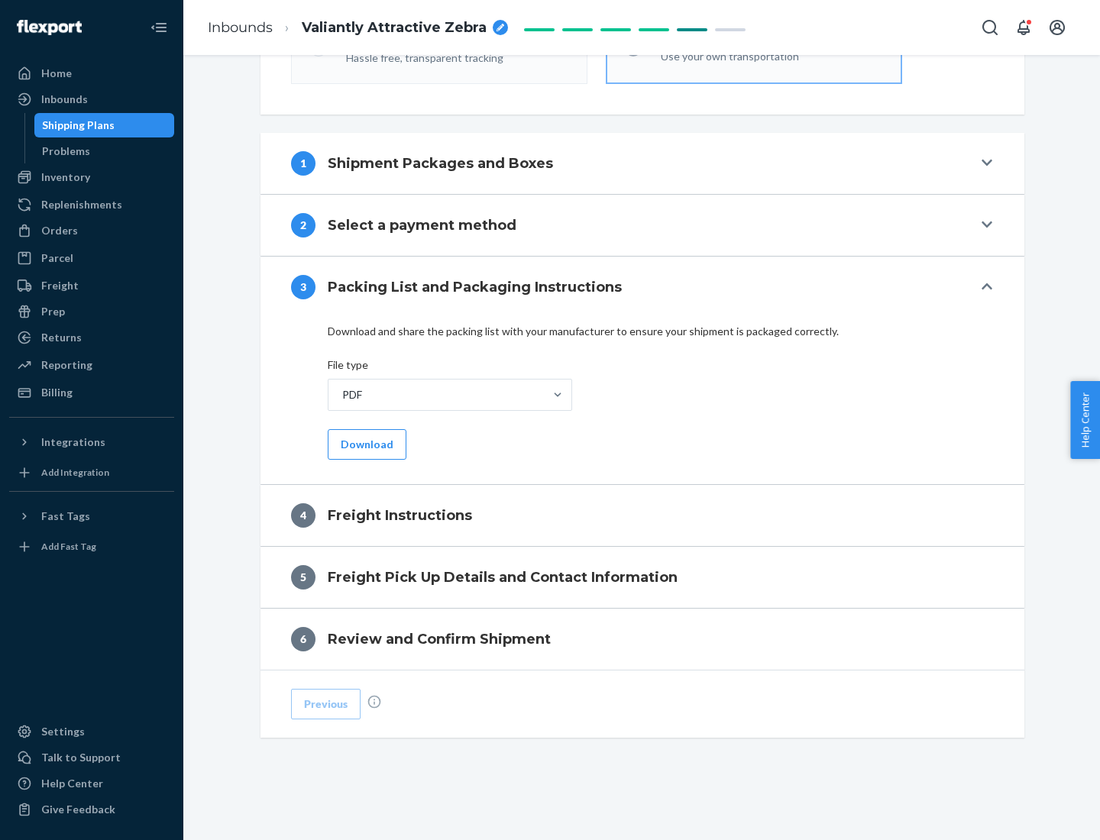
scroll to position [551, 0]
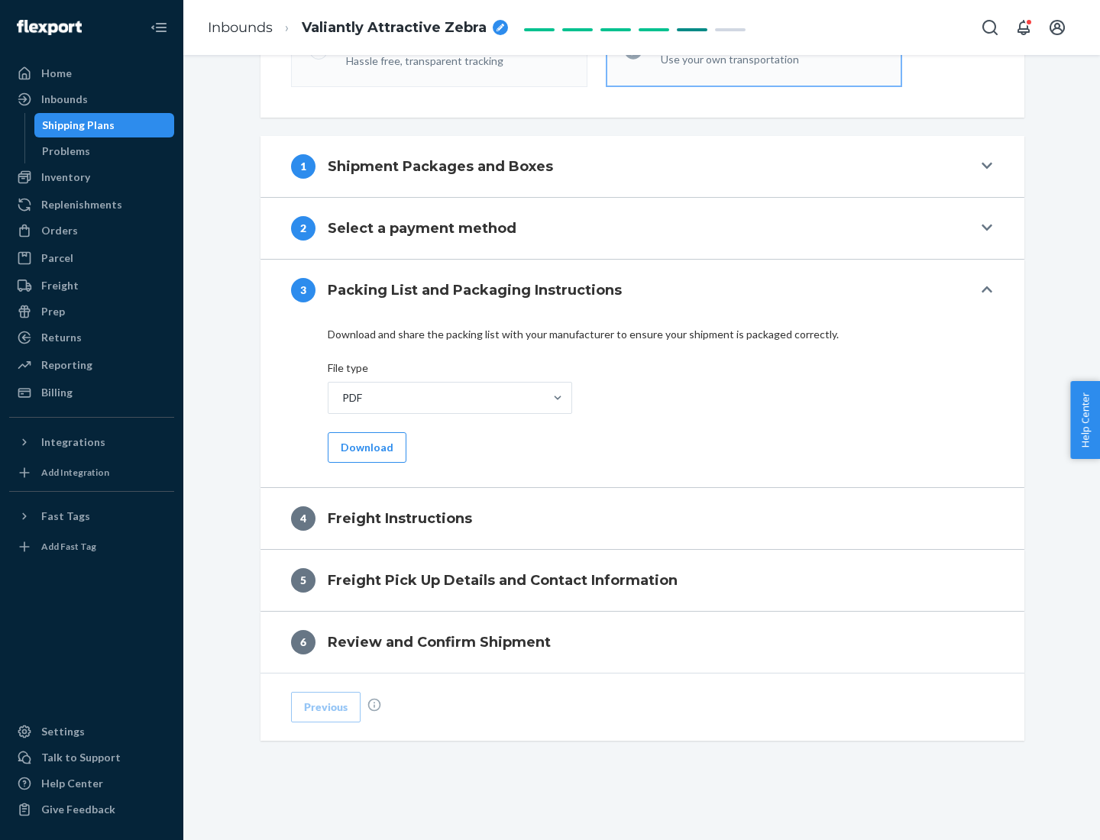
click at [365, 447] on button "Download" at bounding box center [367, 447] width 79 height 31
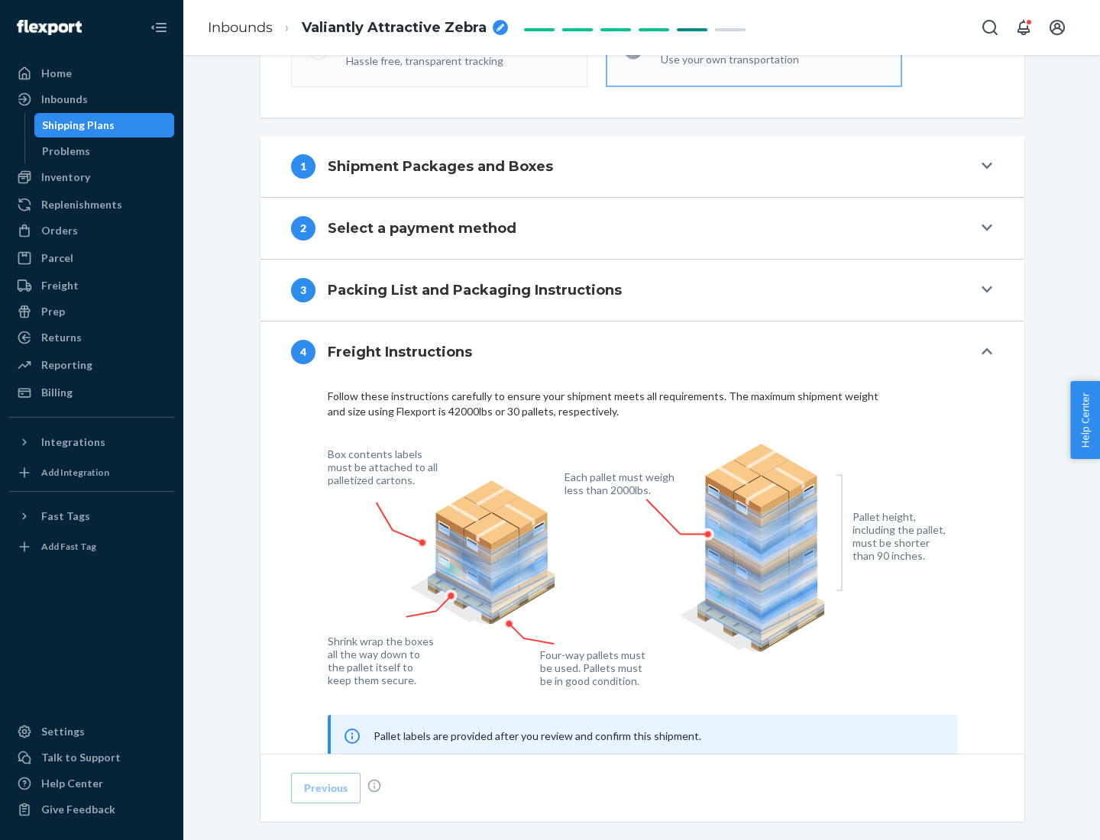
scroll to position [924, 0]
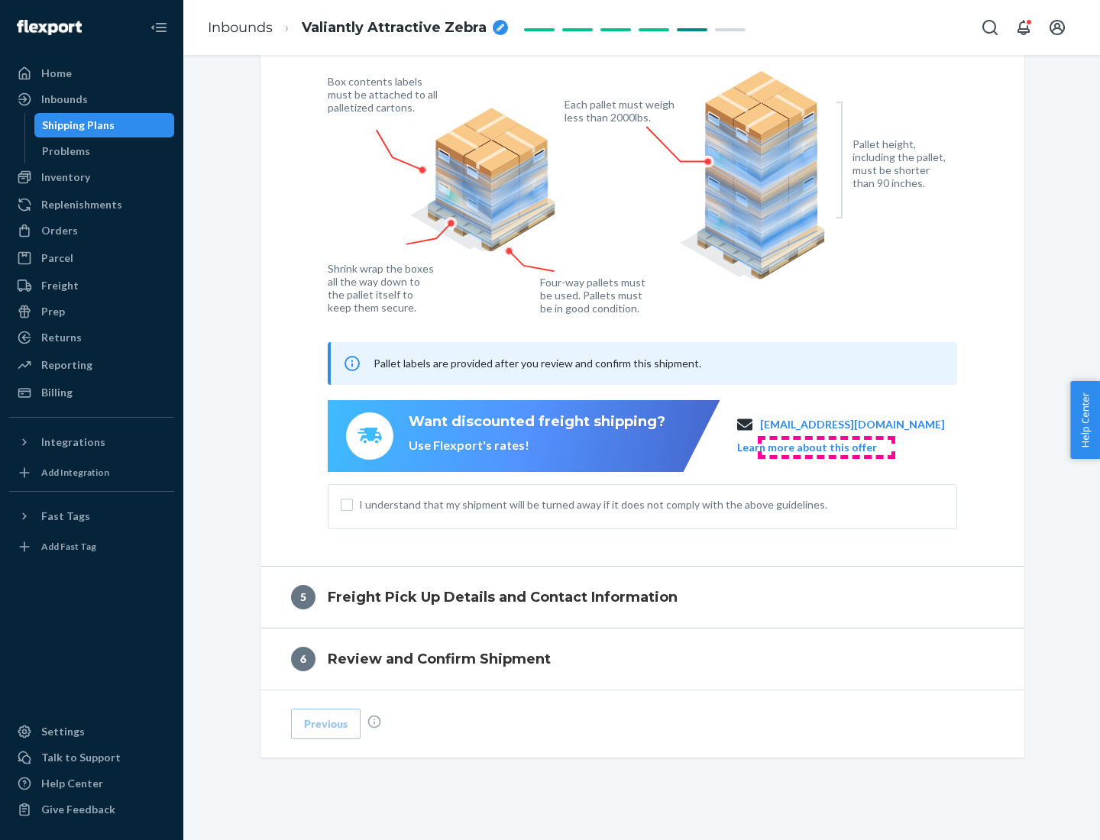
click at [826, 447] on button "Learn more about this offer" at bounding box center [807, 447] width 140 height 15
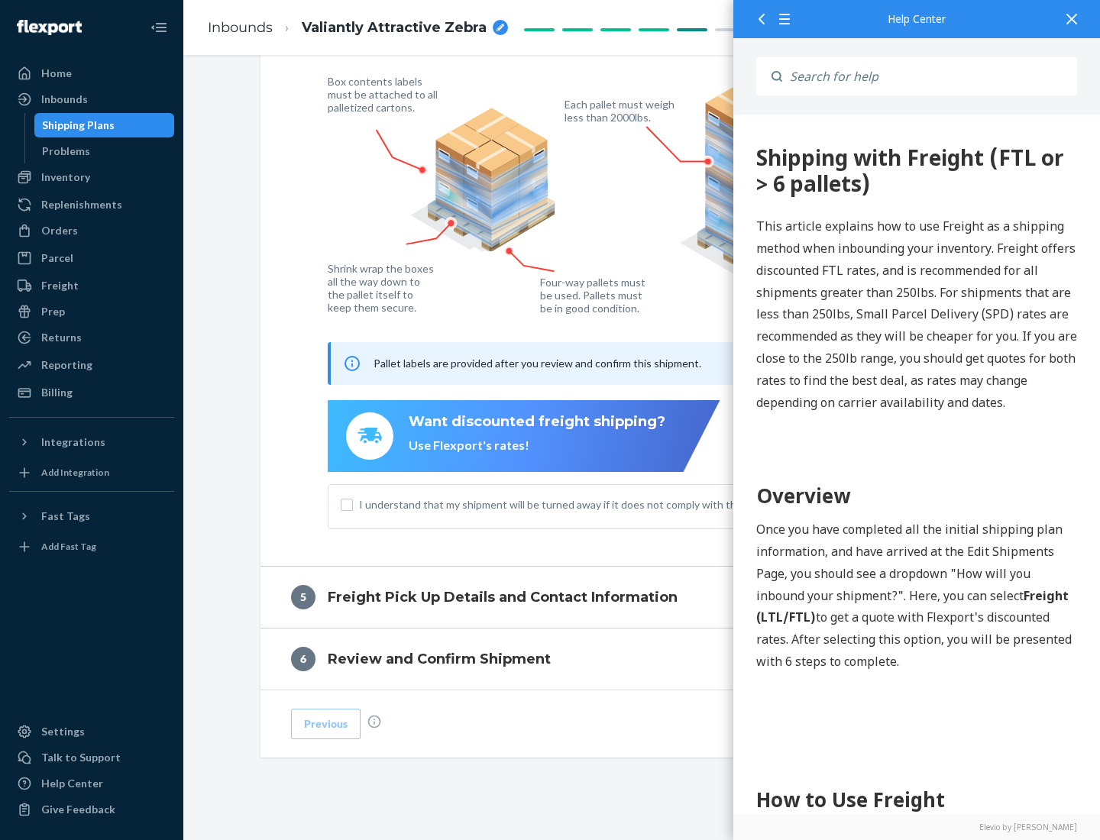
scroll to position [0, 0]
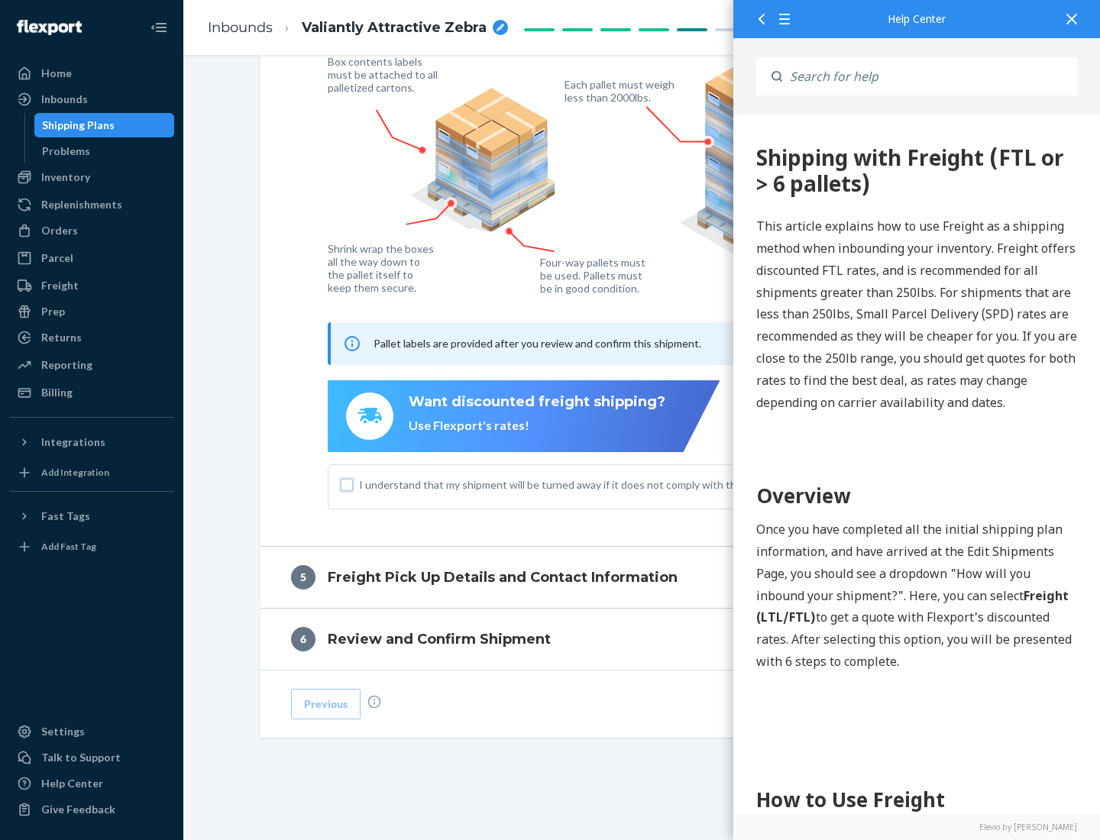
click at [347, 484] on input "I understand that my shipment will be turned away if it does not comply with th…" at bounding box center [347, 485] width 12 height 12
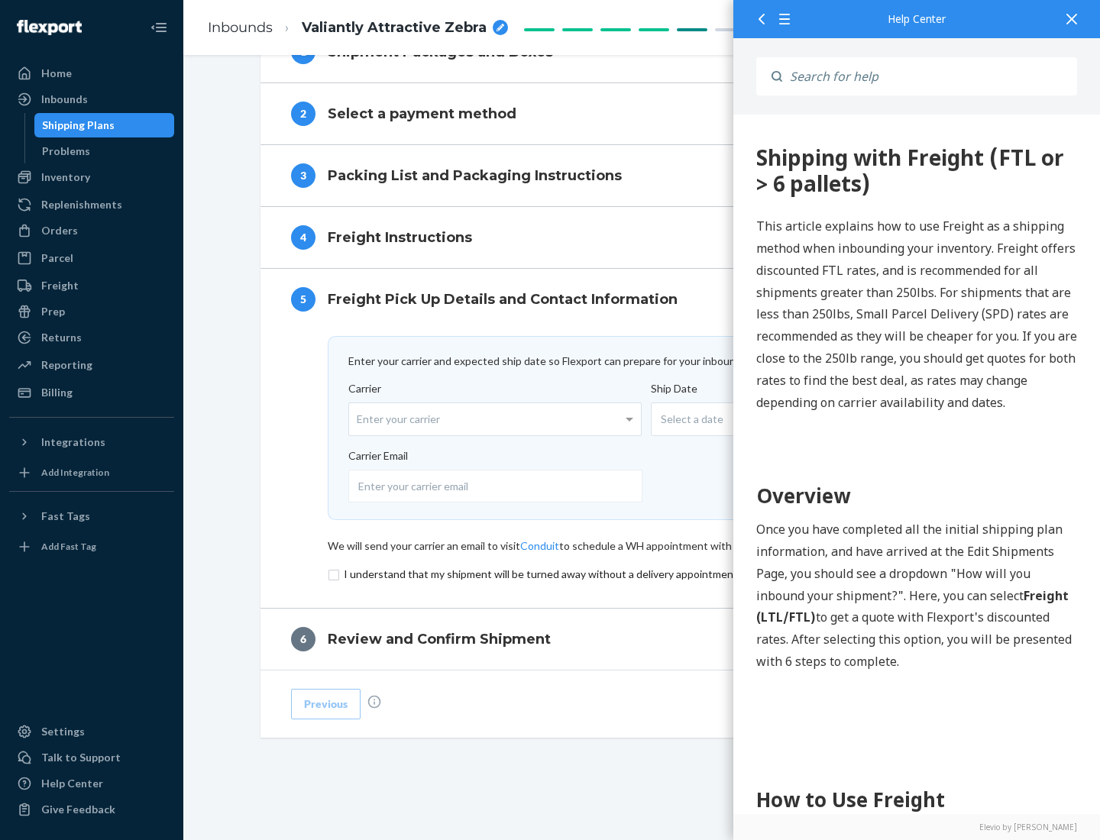
scroll to position [666, 0]
click at [643, 574] on input "checkbox" at bounding box center [643, 574] width 630 height 18
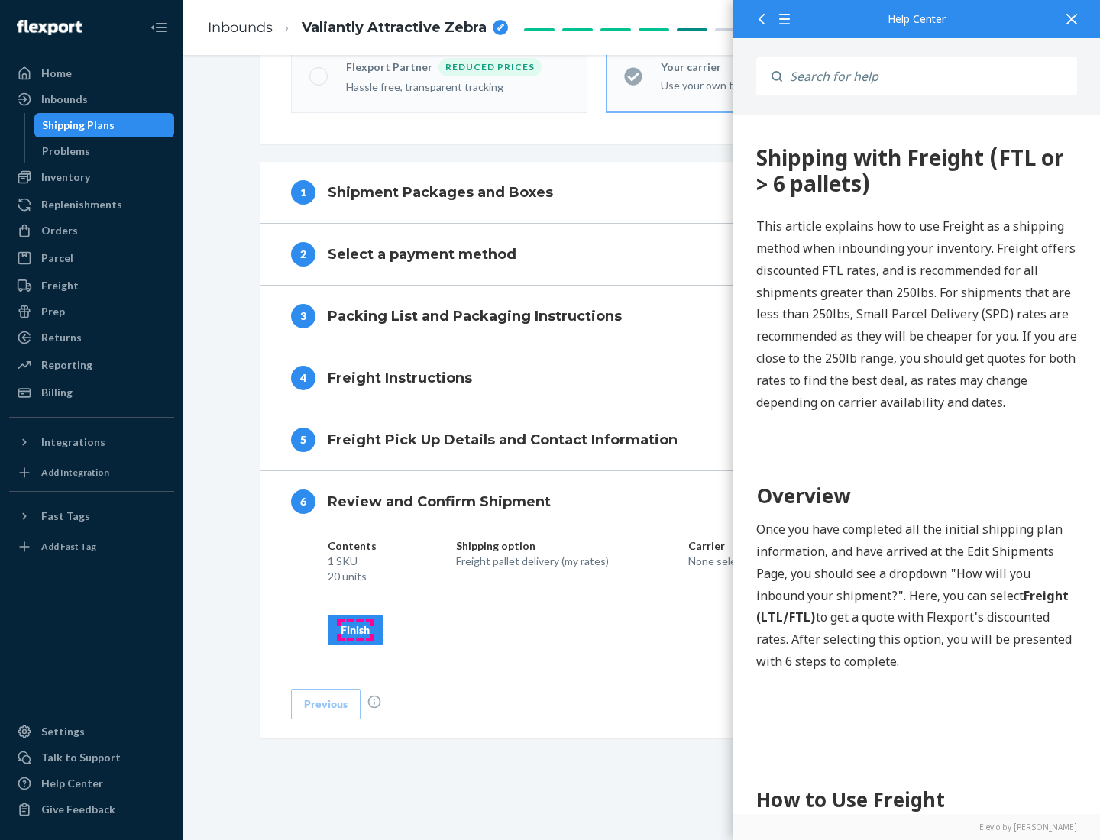
click at [355, 630] on div "Finish" at bounding box center [355, 630] width 29 height 15
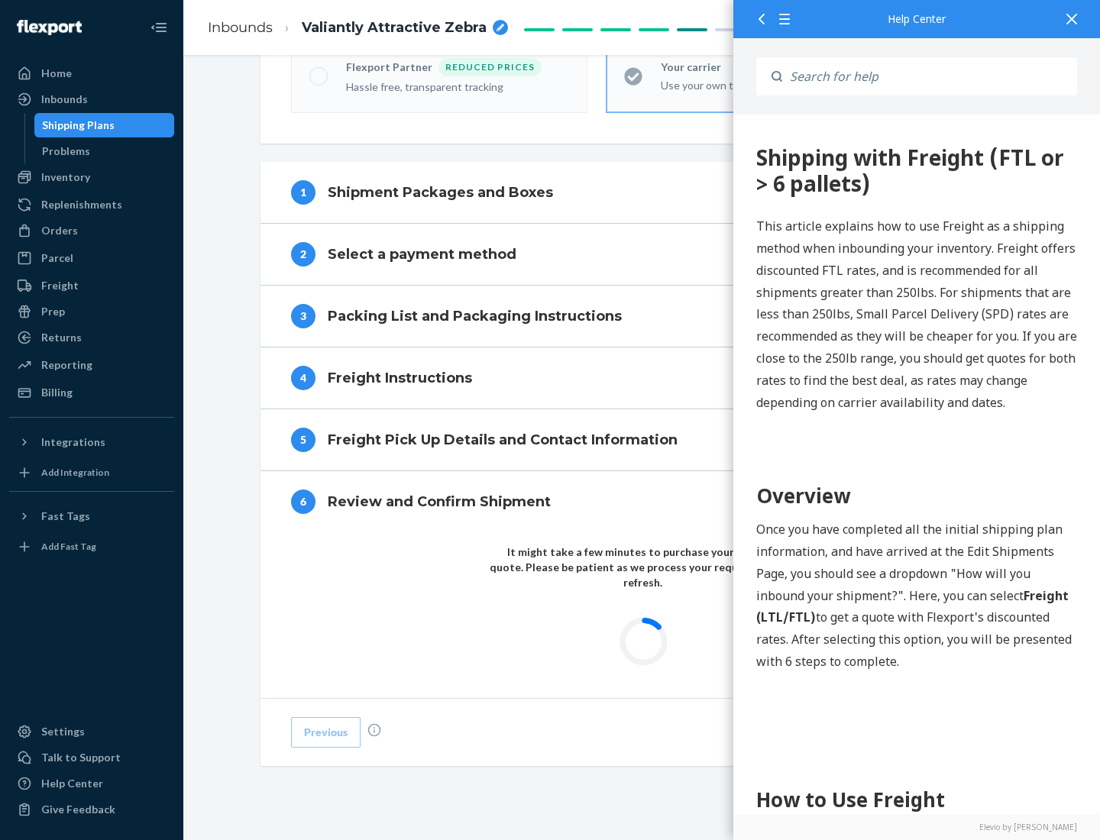
scroll to position [449, 0]
